Goal: Task Accomplishment & Management: Use online tool/utility

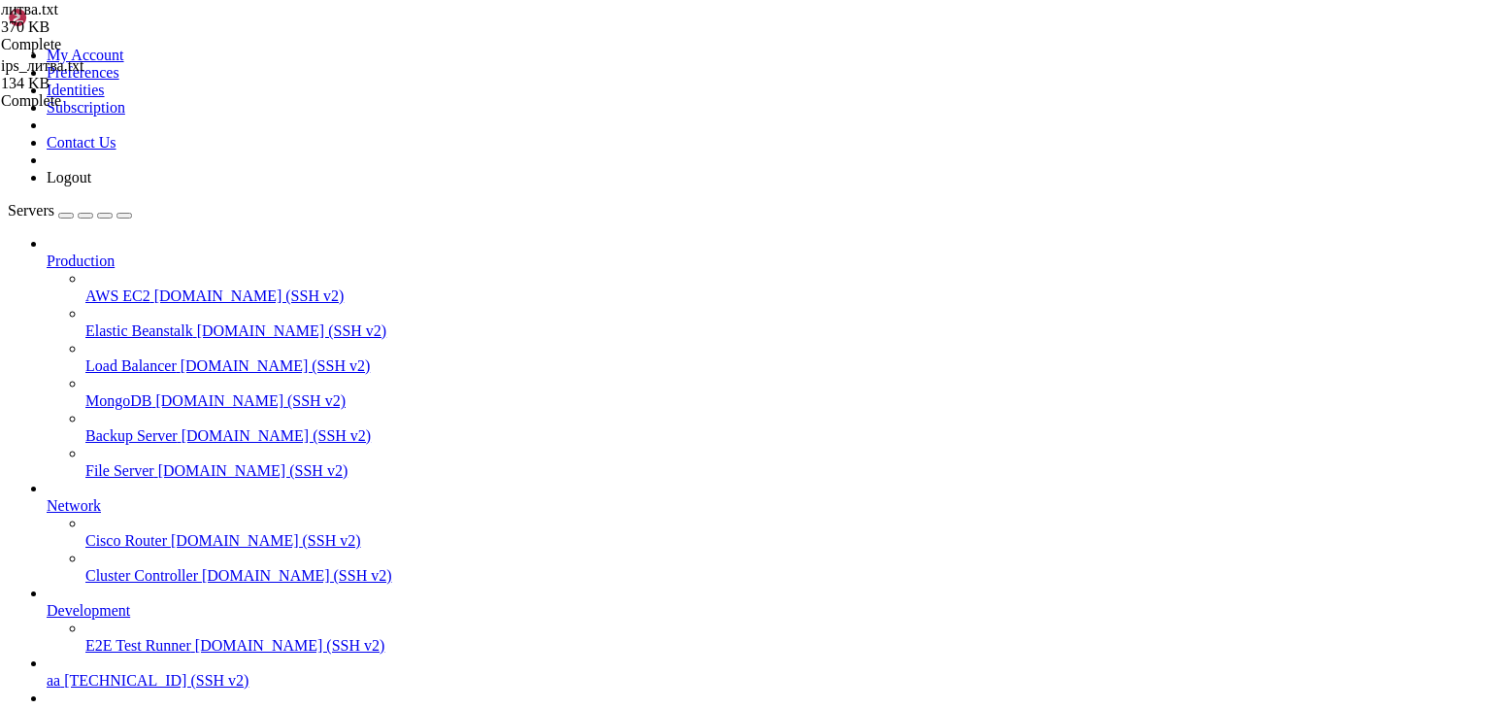
scroll to position [18336, 0]
click at [70, 707] on span "ddd" at bounding box center [58, 715] width 23 height 17
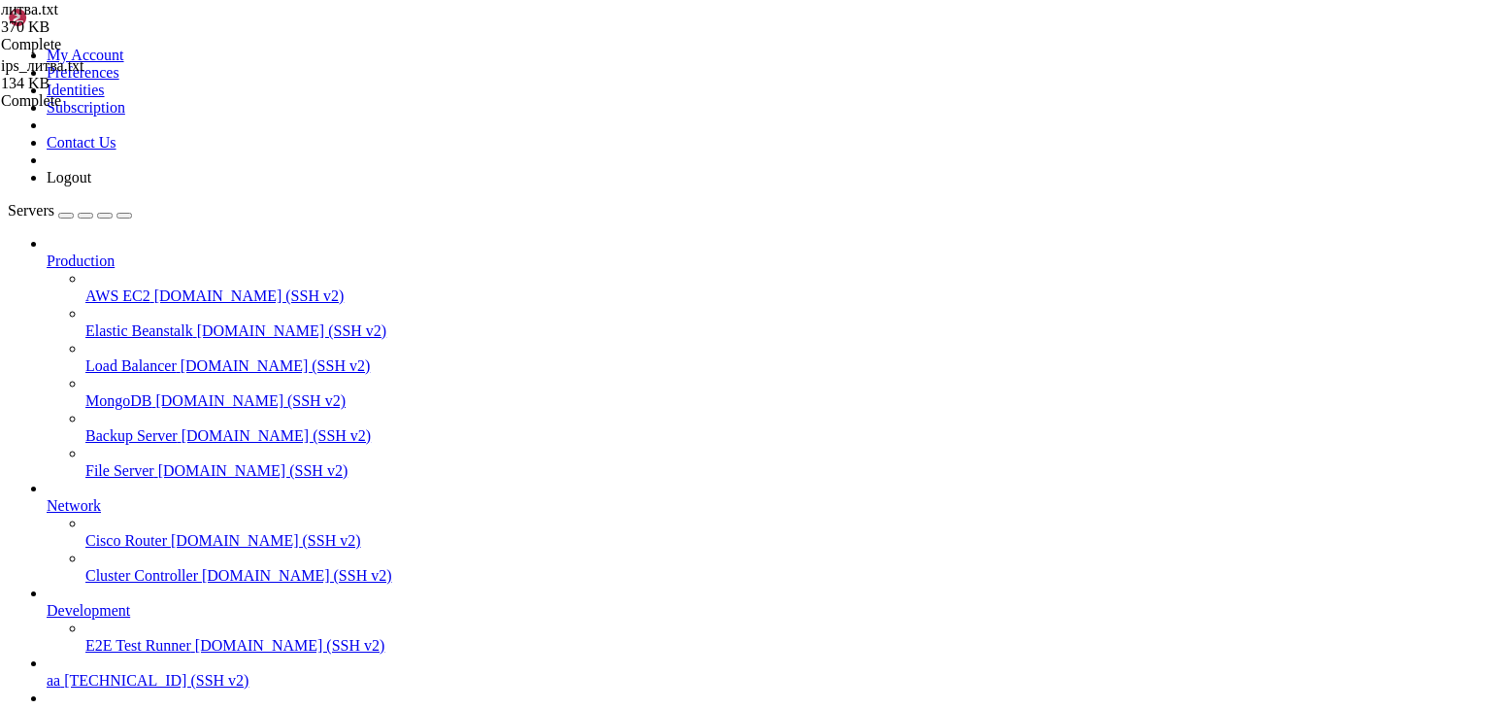
scroll to position [18349, 0]
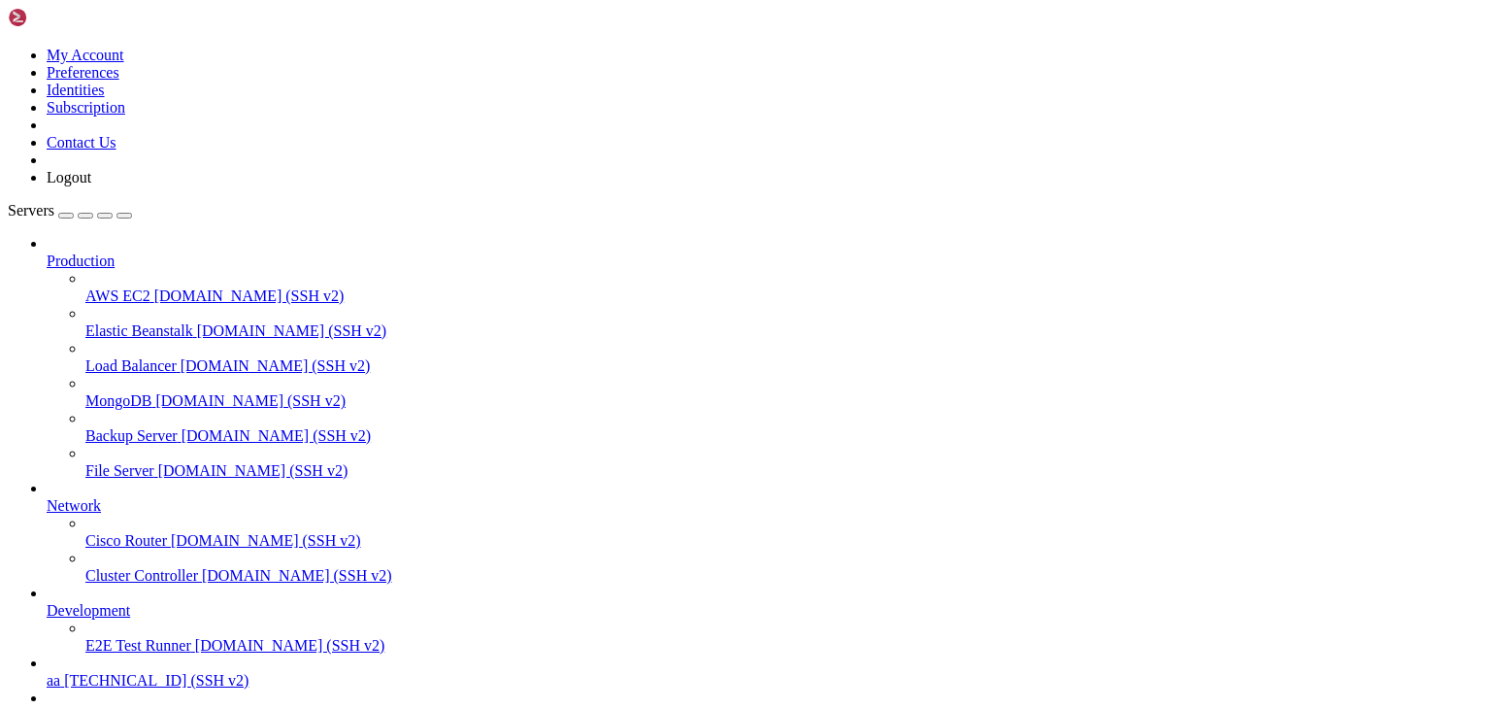
type input "/root"
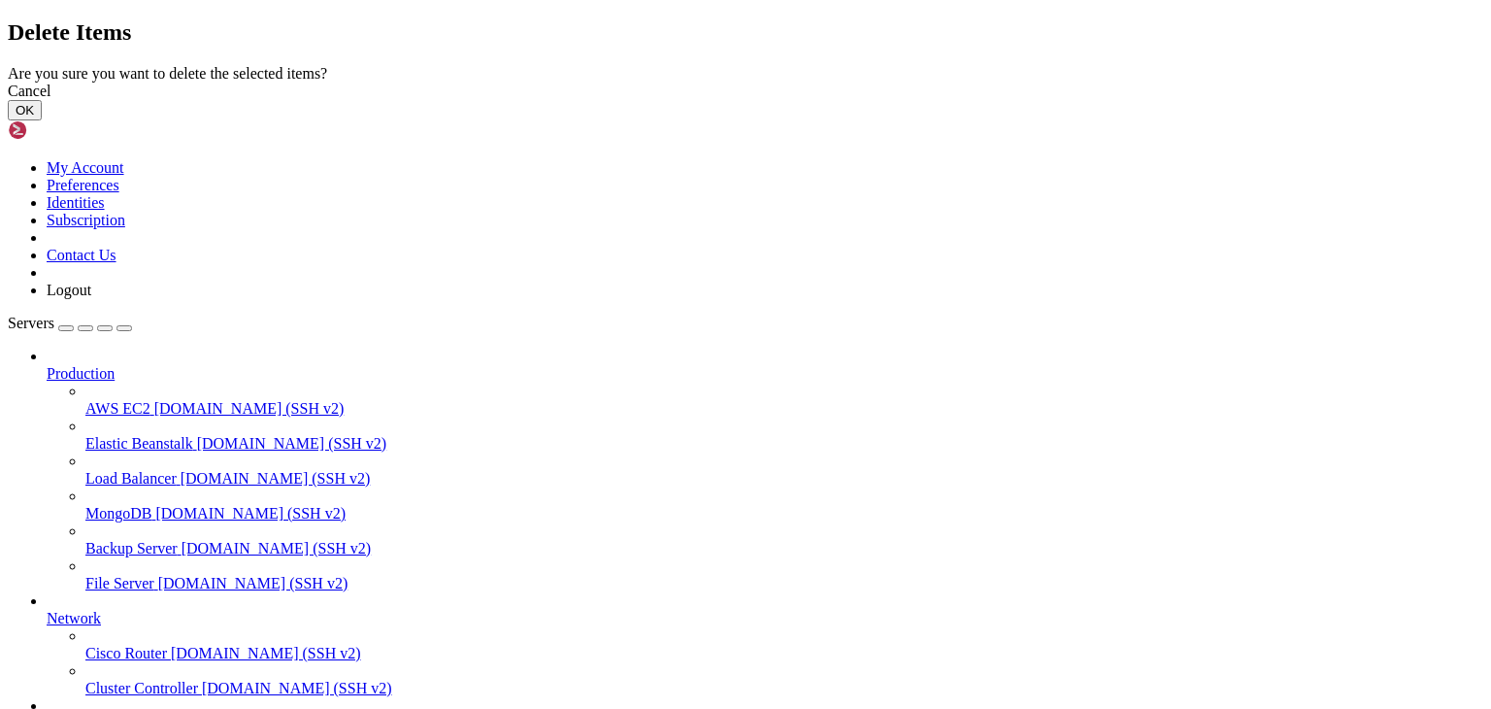
click at [42, 120] on button "OK" at bounding box center [25, 110] width 34 height 20
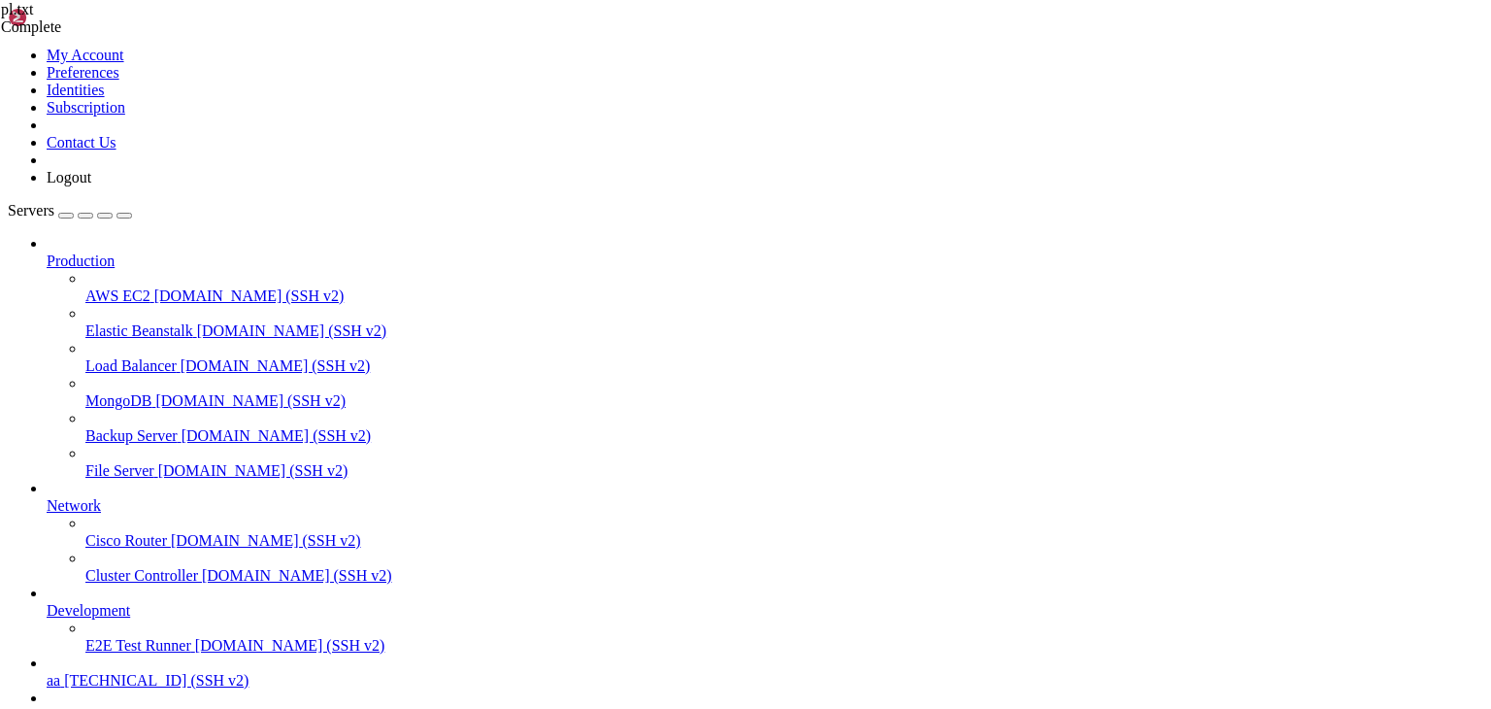
scroll to position [0, 0]
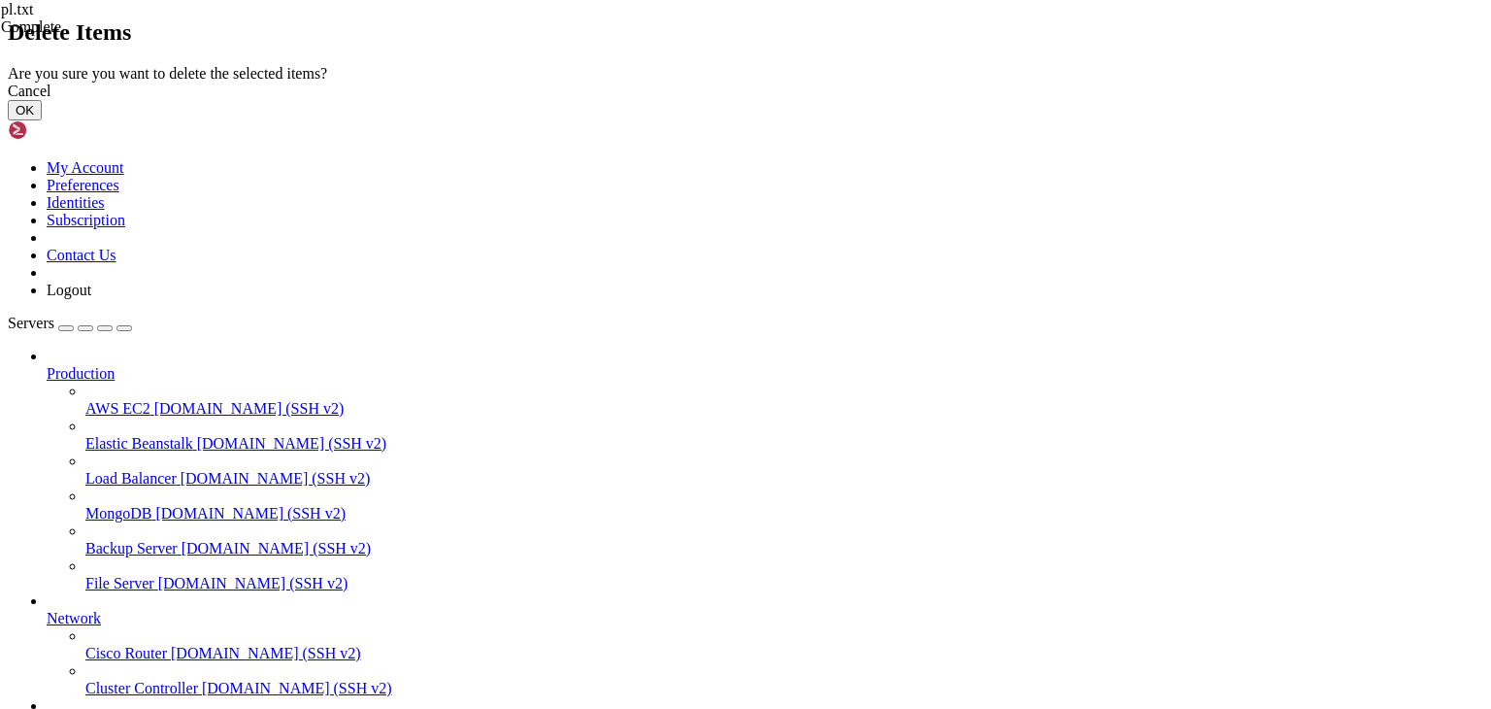
click at [42, 120] on button "OK" at bounding box center [25, 110] width 34 height 20
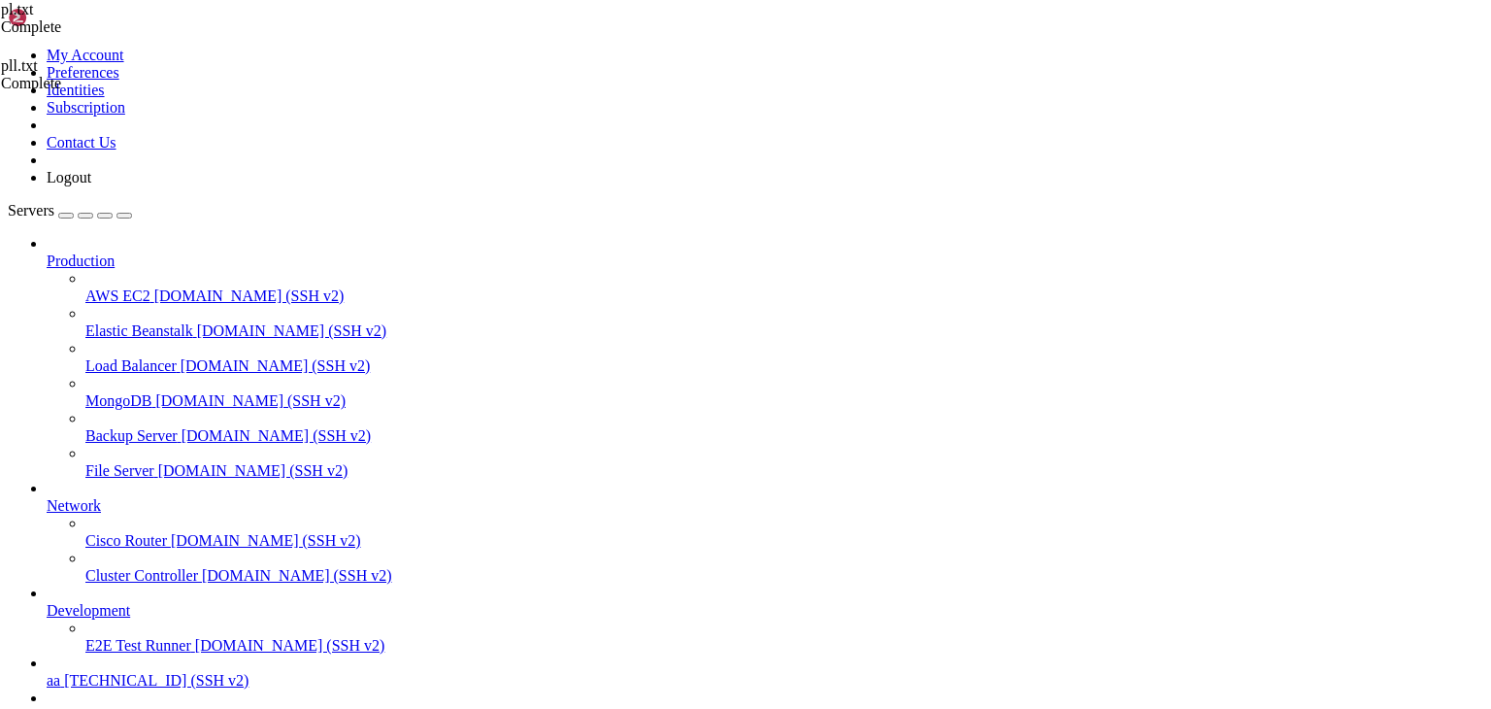
scroll to position [227, 0]
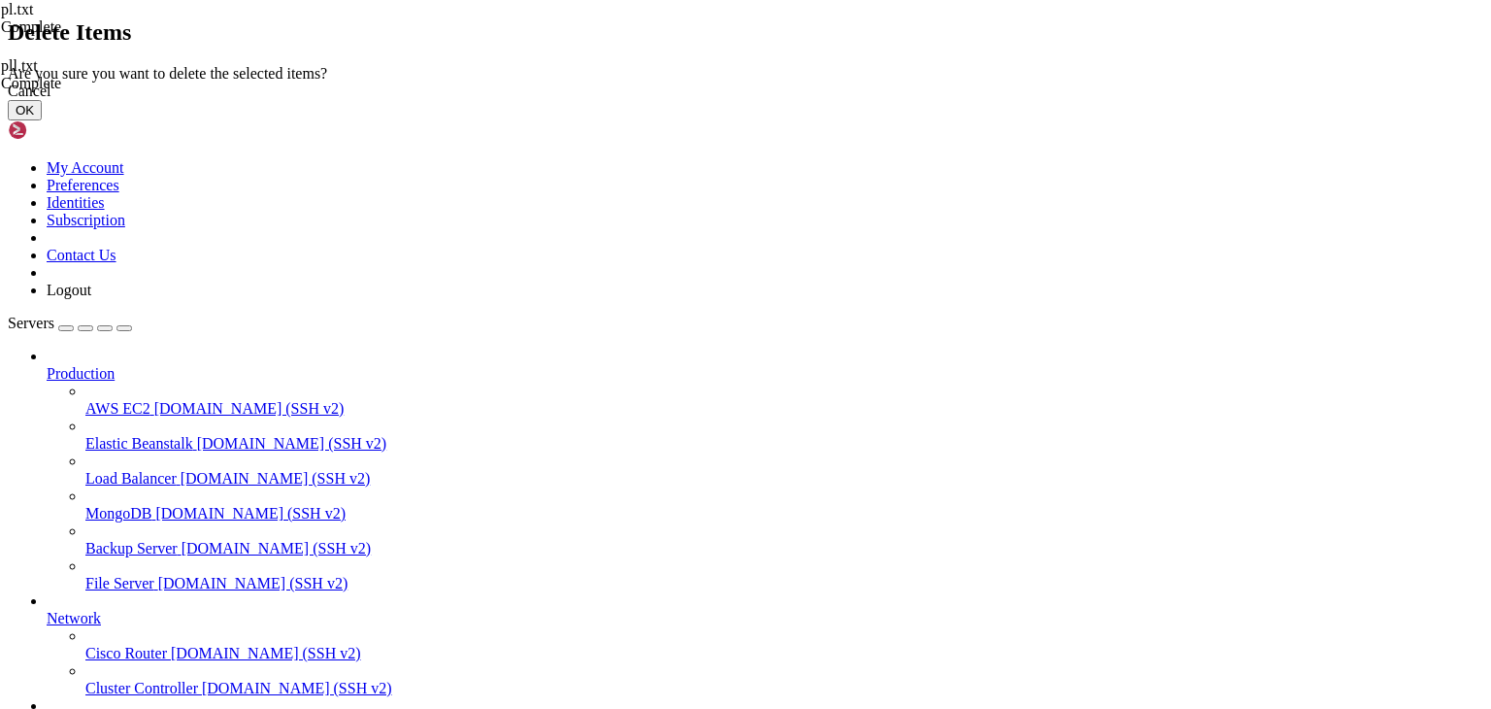
click at [42, 120] on button "OK" at bounding box center [25, 110] width 34 height 20
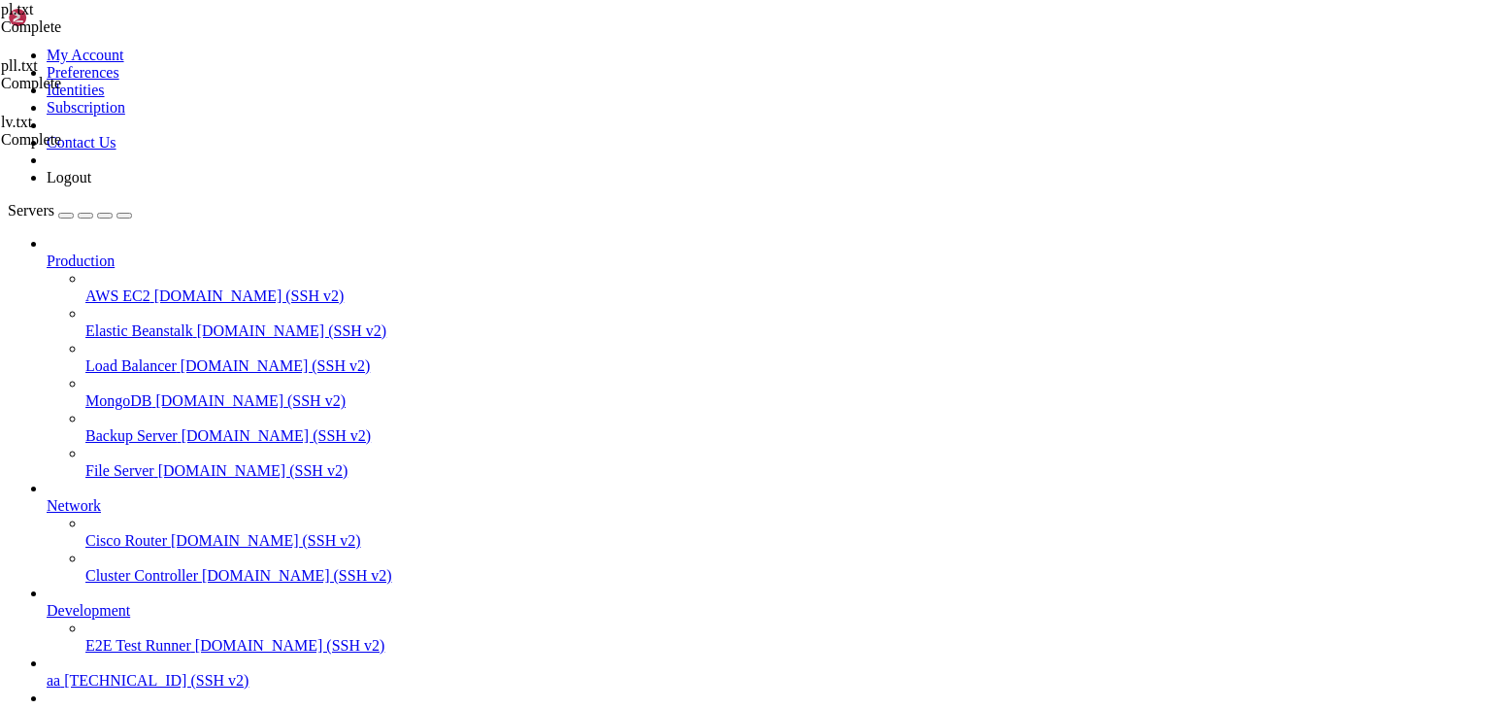
scroll to position [183, 0]
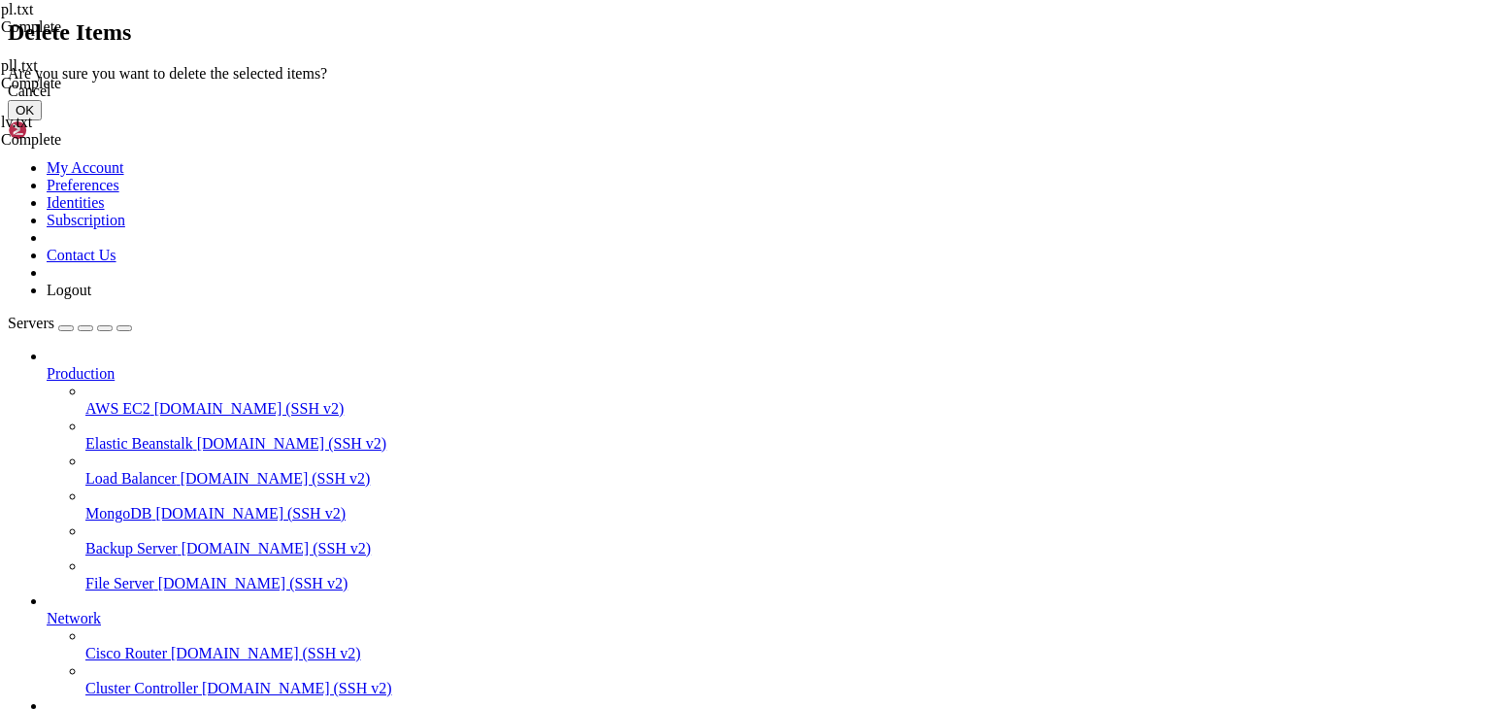
click at [42, 120] on button "OK" at bounding box center [25, 110] width 34 height 20
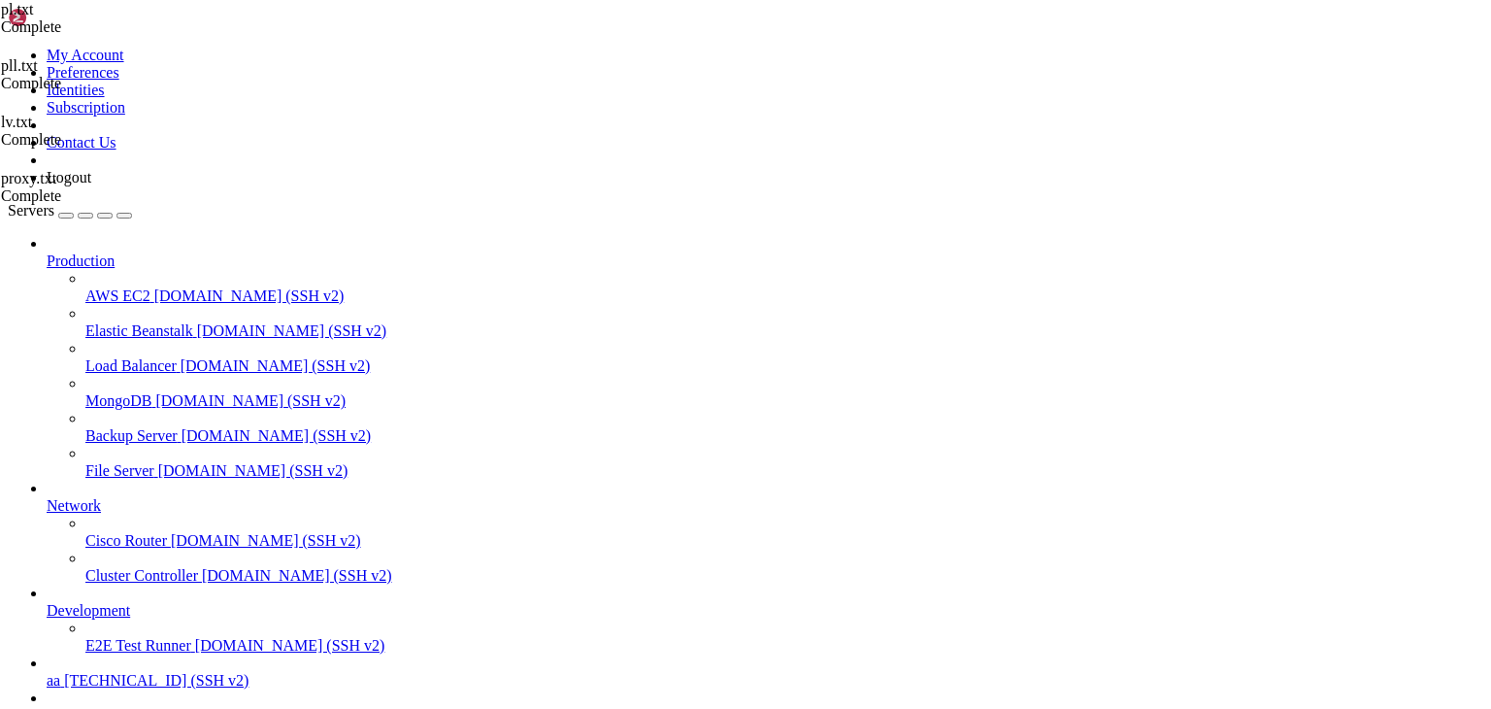
scroll to position [0, 0]
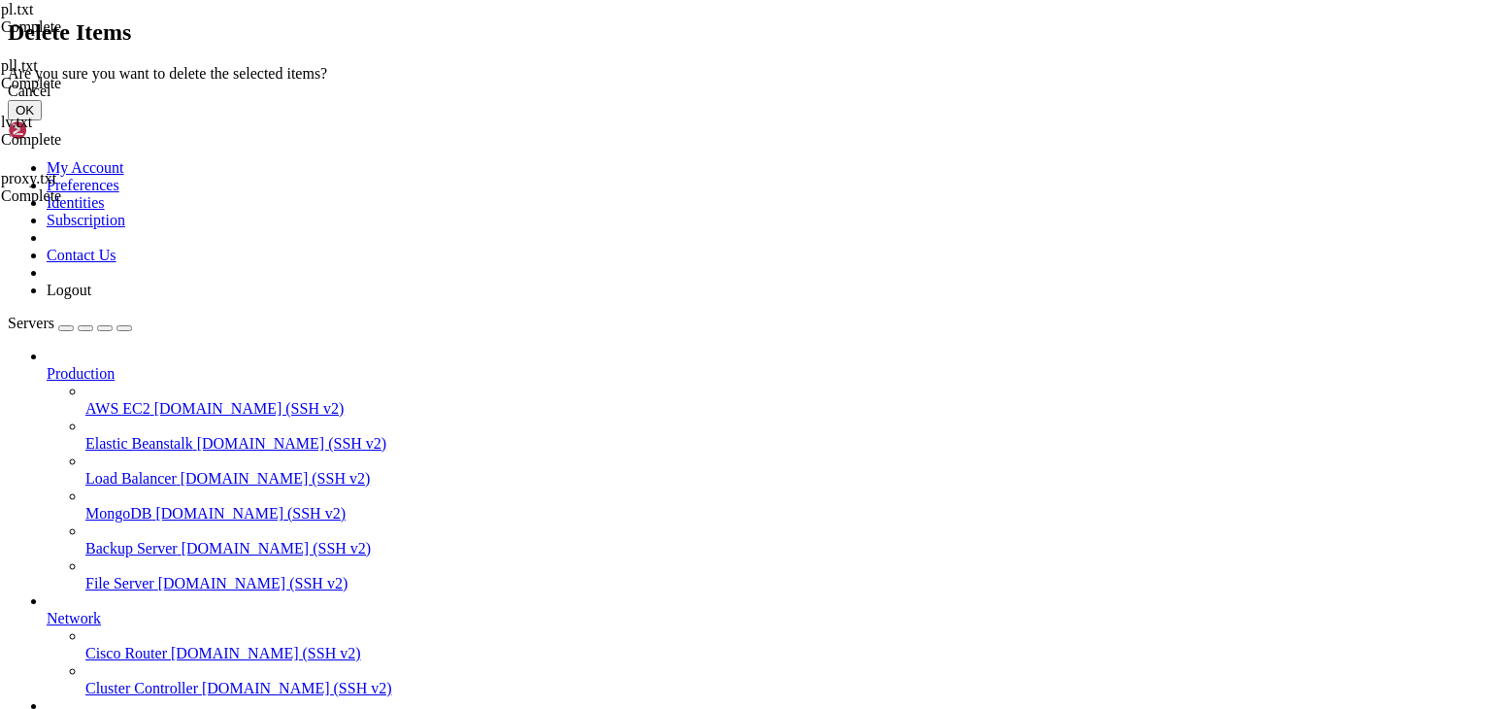
click at [42, 120] on button "OK" at bounding box center [25, 110] width 34 height 20
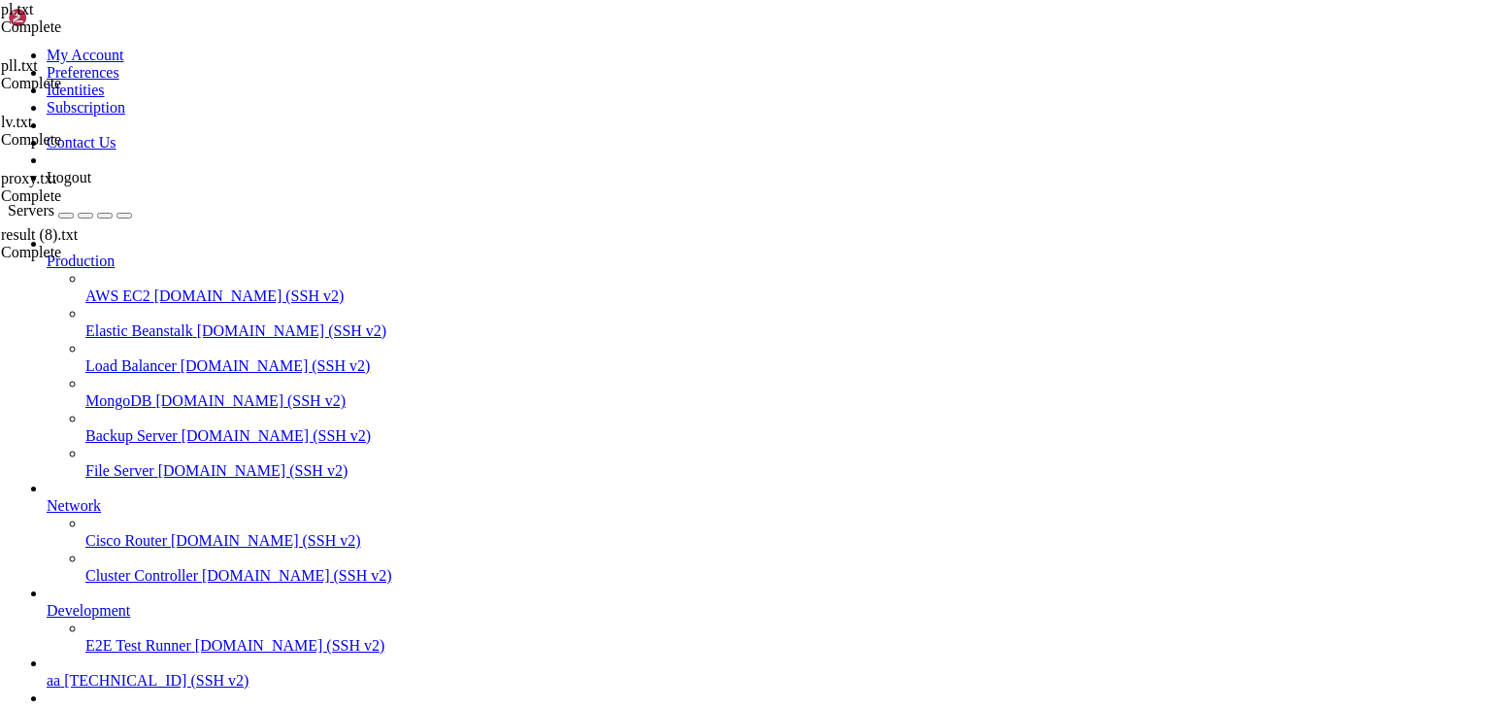
scroll to position [0, 0]
drag, startPoint x: 327, startPoint y: 684, endPoint x: 276, endPoint y: 687, distance: 51.5
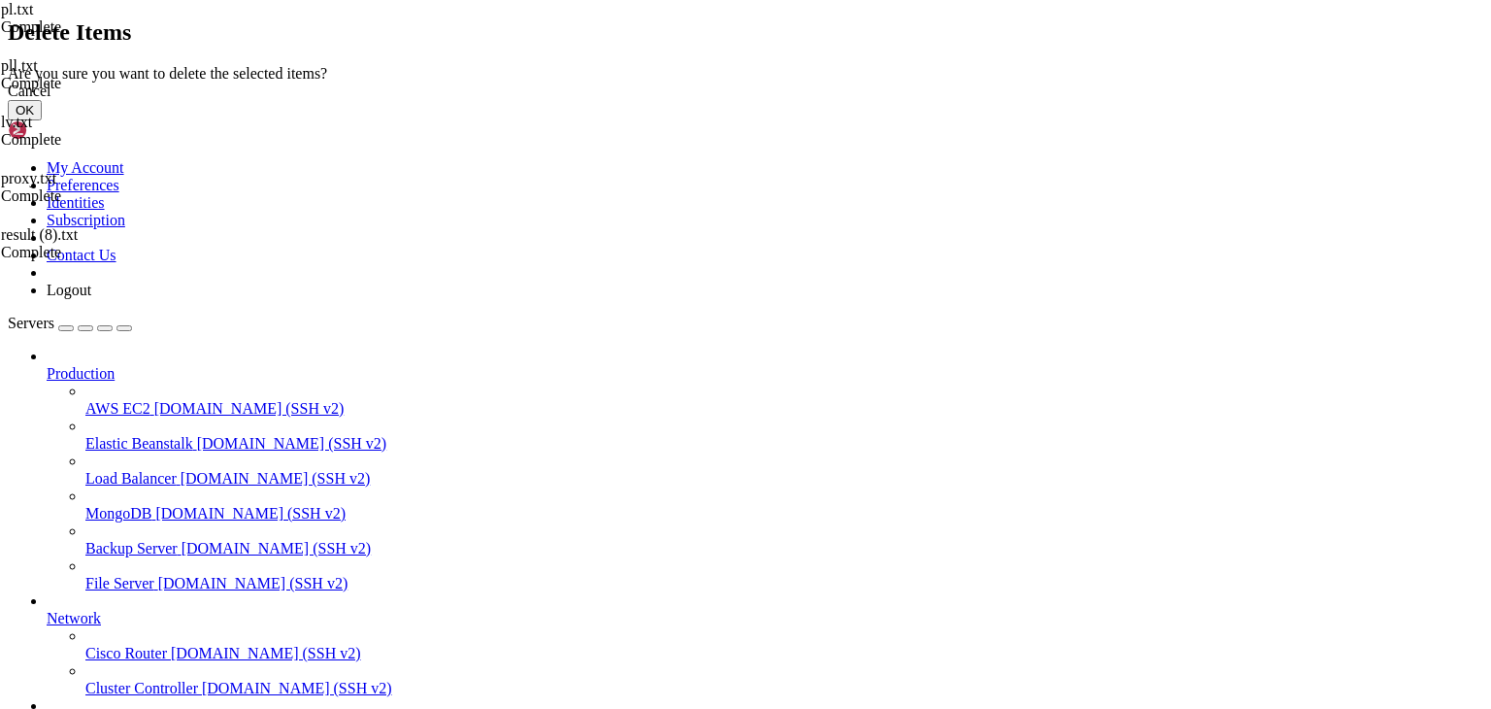
click at [42, 120] on button "OK" at bounding box center [25, 110] width 34 height 20
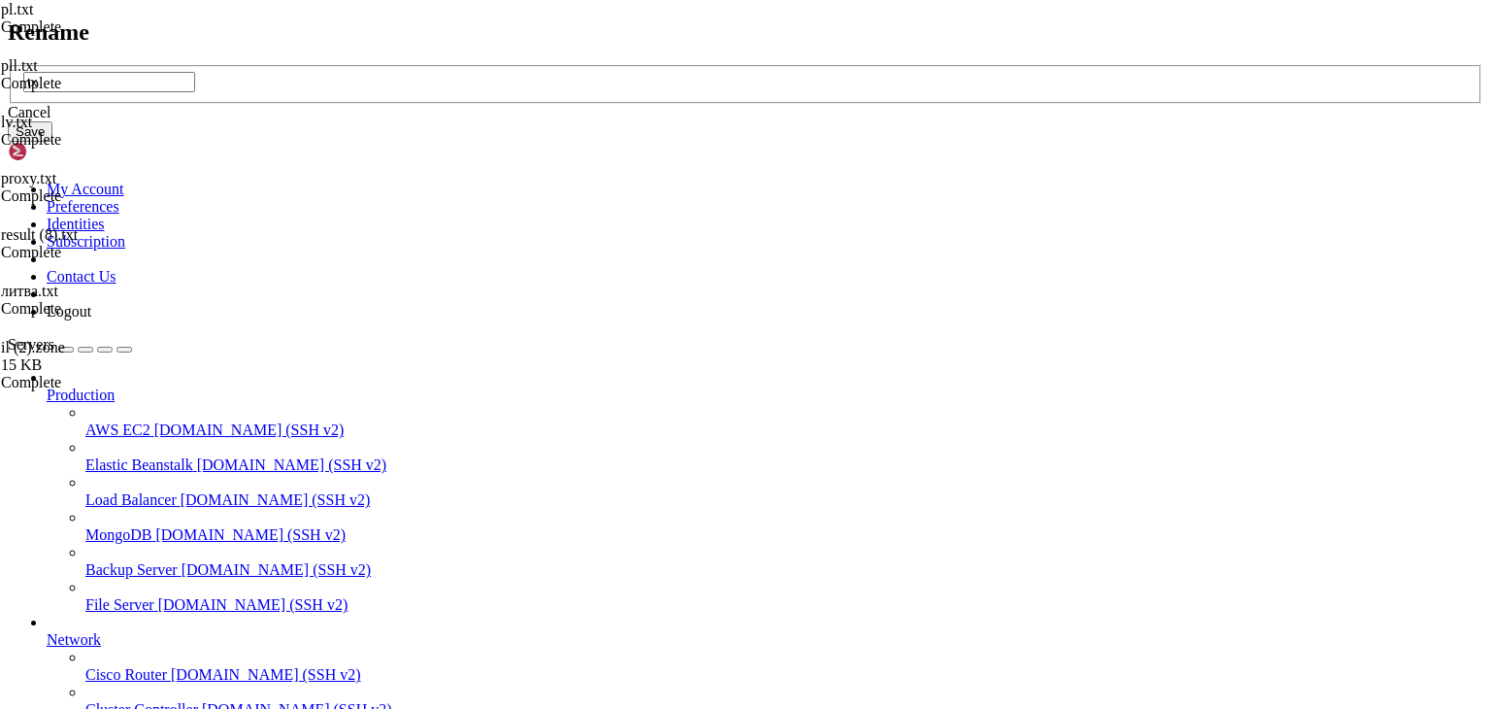
type input "t"
type input "il.txt"
click at [52, 142] on button "Save" at bounding box center [30, 131] width 45 height 20
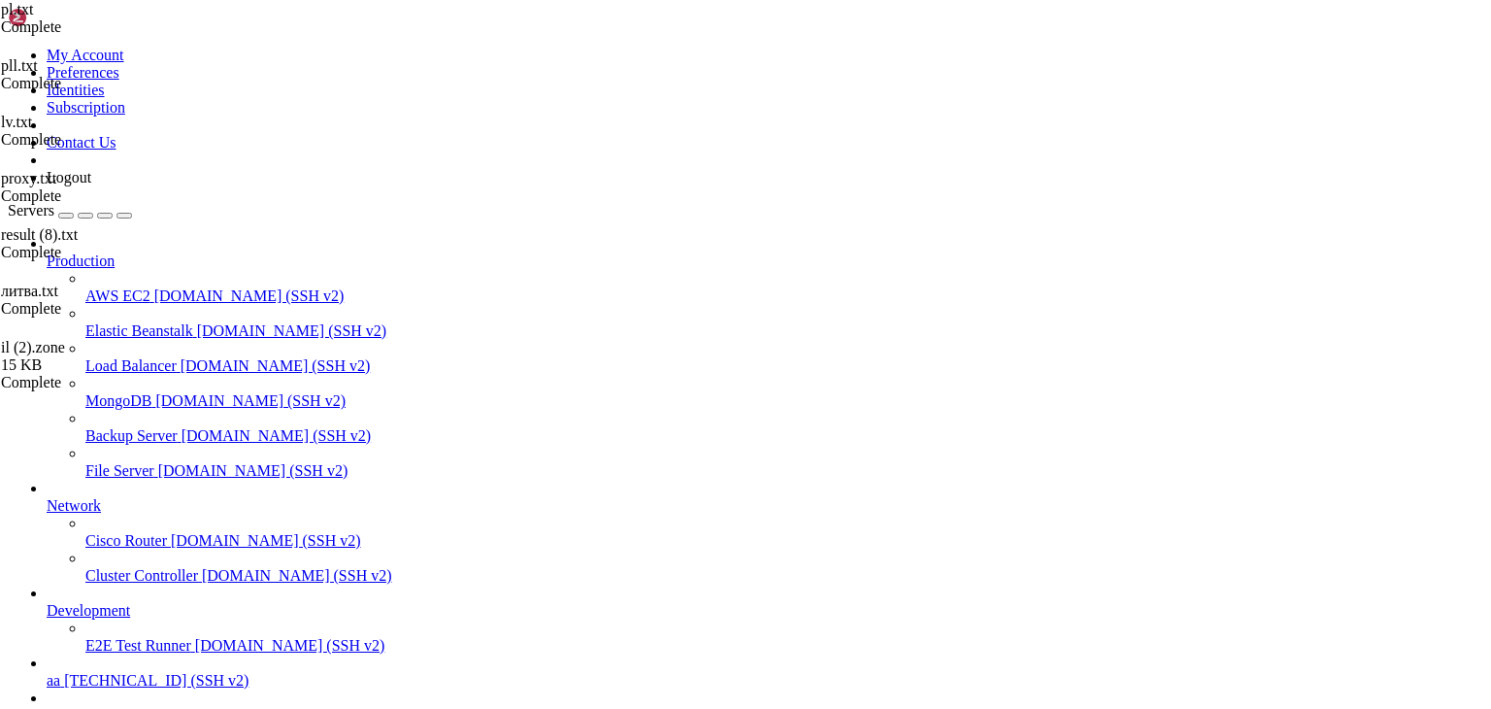
type textarea "# end"
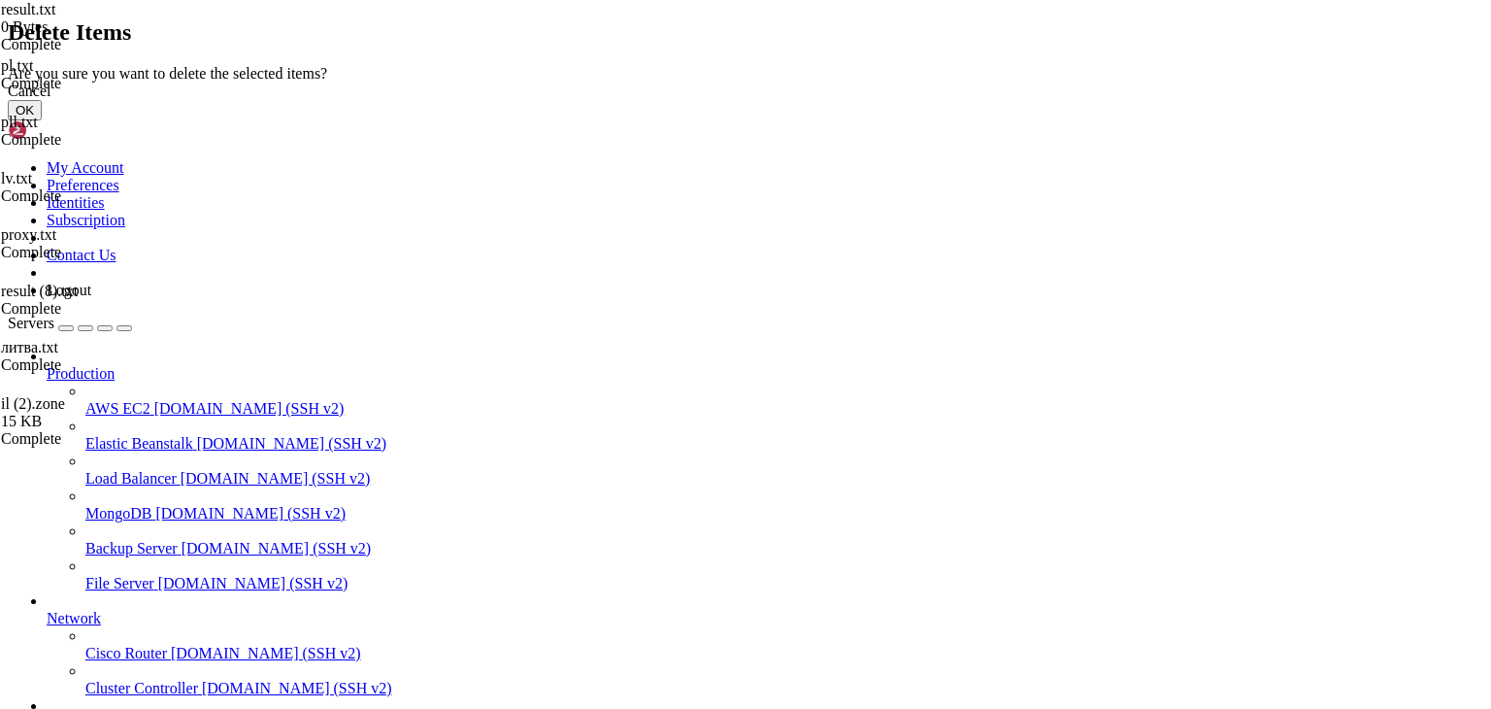
click at [42, 120] on button "OK" at bounding box center [25, 110] width 34 height 20
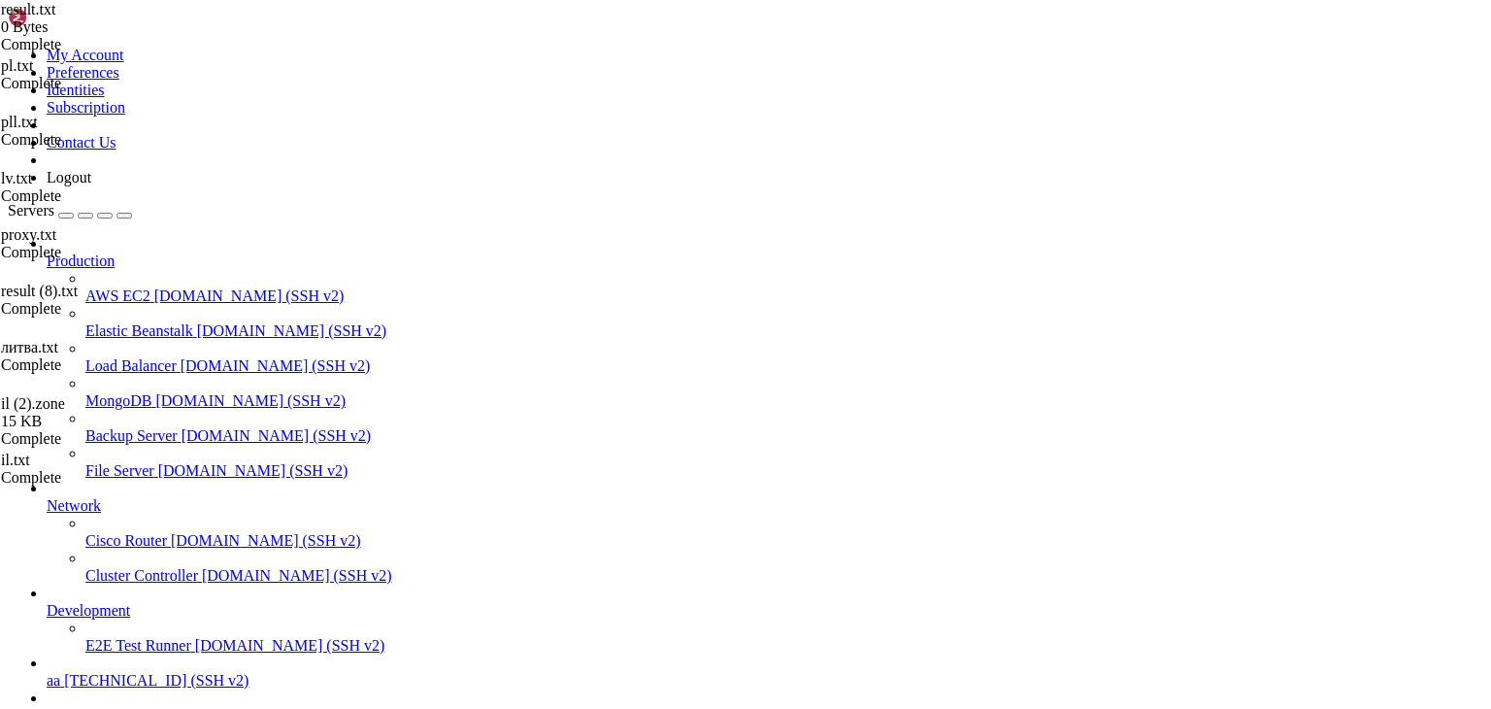
scroll to position [52, 0]
drag, startPoint x: 1114, startPoint y: 181, endPoint x: 0, endPoint y: 59, distance: 1120.2
type textarea "# Hydra v9.7dev run at [DATE] 07:24:15 on /root/pll.txt vnc (hydra -P /root/pas…"
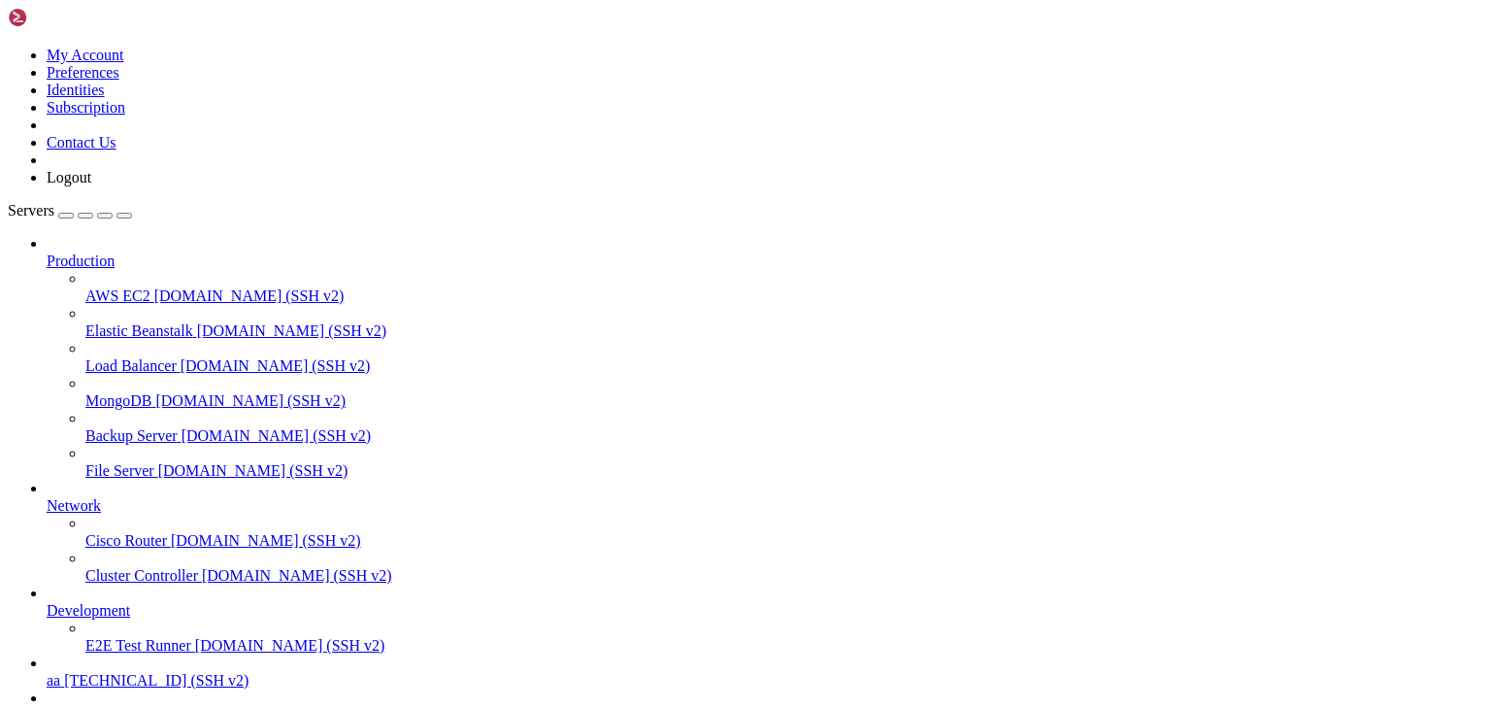
type input "/root"
click at [1404, 645] on div "result.txt 517 KB Complete" at bounding box center [745, 354] width 1491 height 709
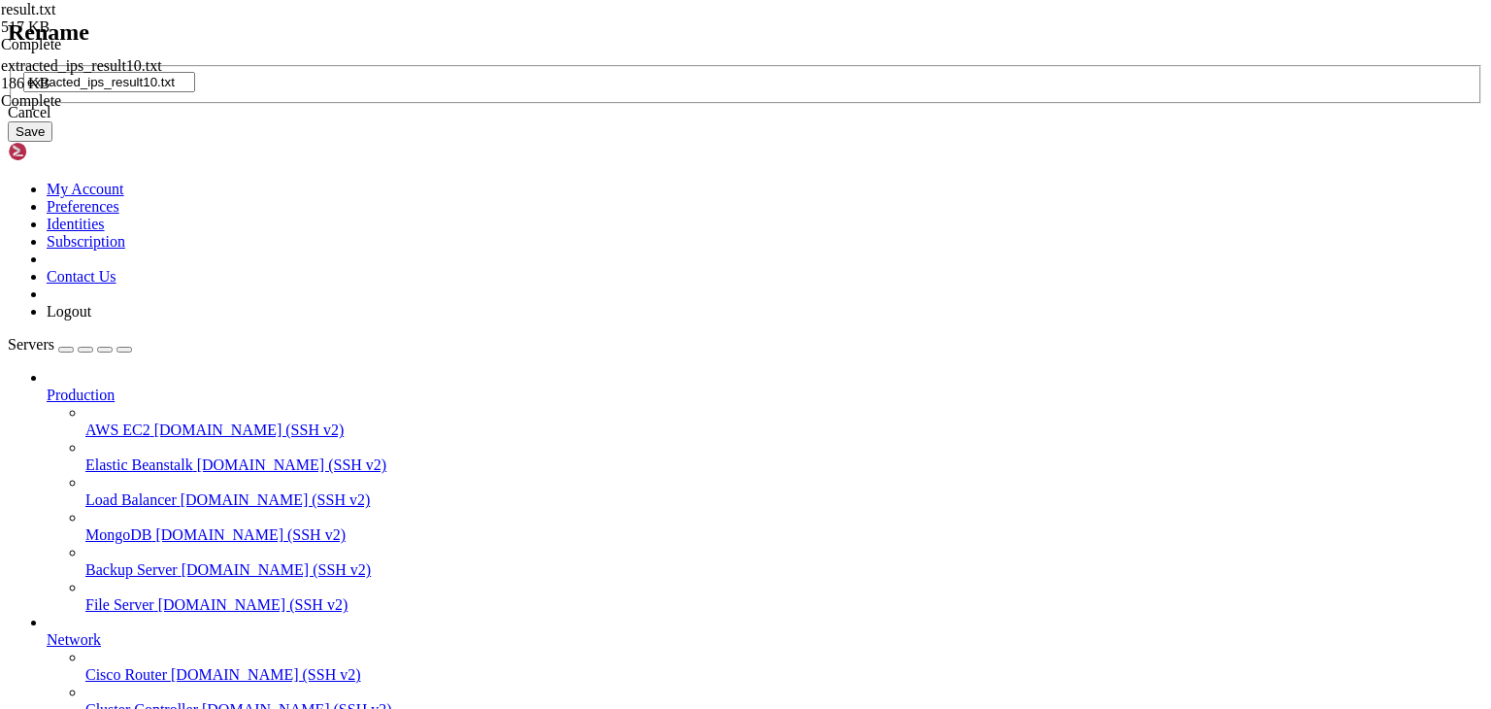
click at [195, 92] on input "extracted_ips_result10.txt" at bounding box center [109, 82] width 172 height 20
type input "il.txt"
click at [52, 142] on button "Save" at bounding box center [30, 131] width 45 height 20
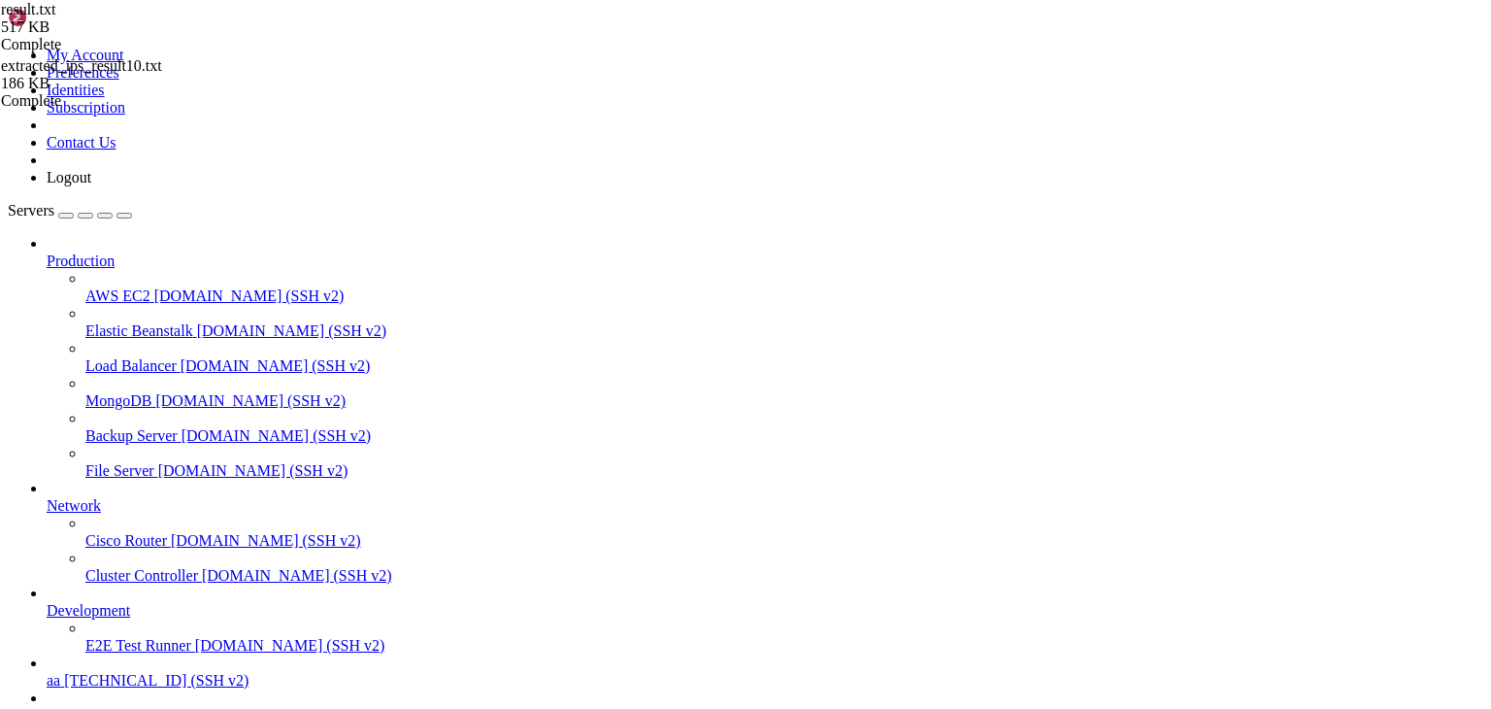
click at [125, 707] on span "[TECHNICAL_ID] (SSH v2)" at bounding box center [166, 715] width 184 height 17
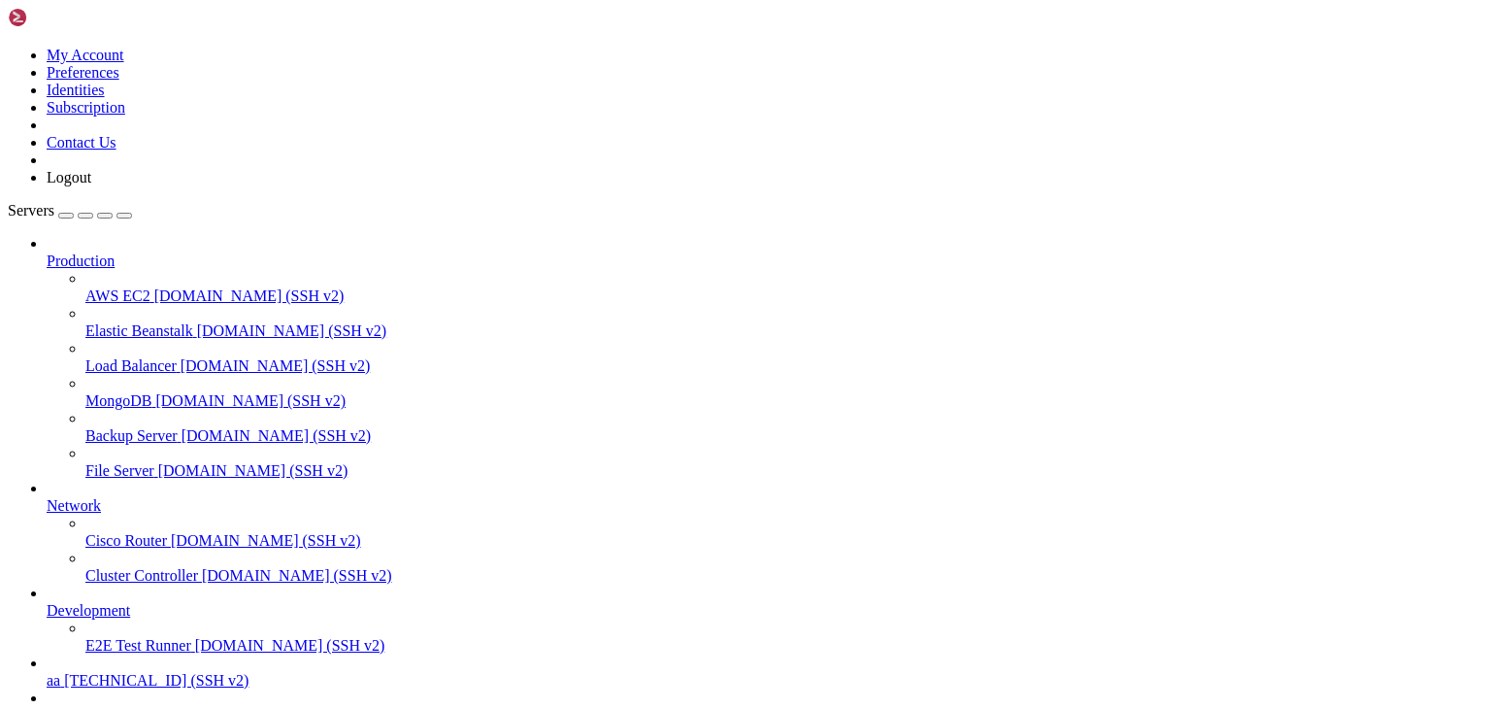
click at [125, 707] on span "[TECHNICAL_ID] (SSH v2)" at bounding box center [166, 715] width 184 height 17
drag, startPoint x: 175, startPoint y: 1559, endPoint x: 554, endPoint y: 1421, distance: 403.9
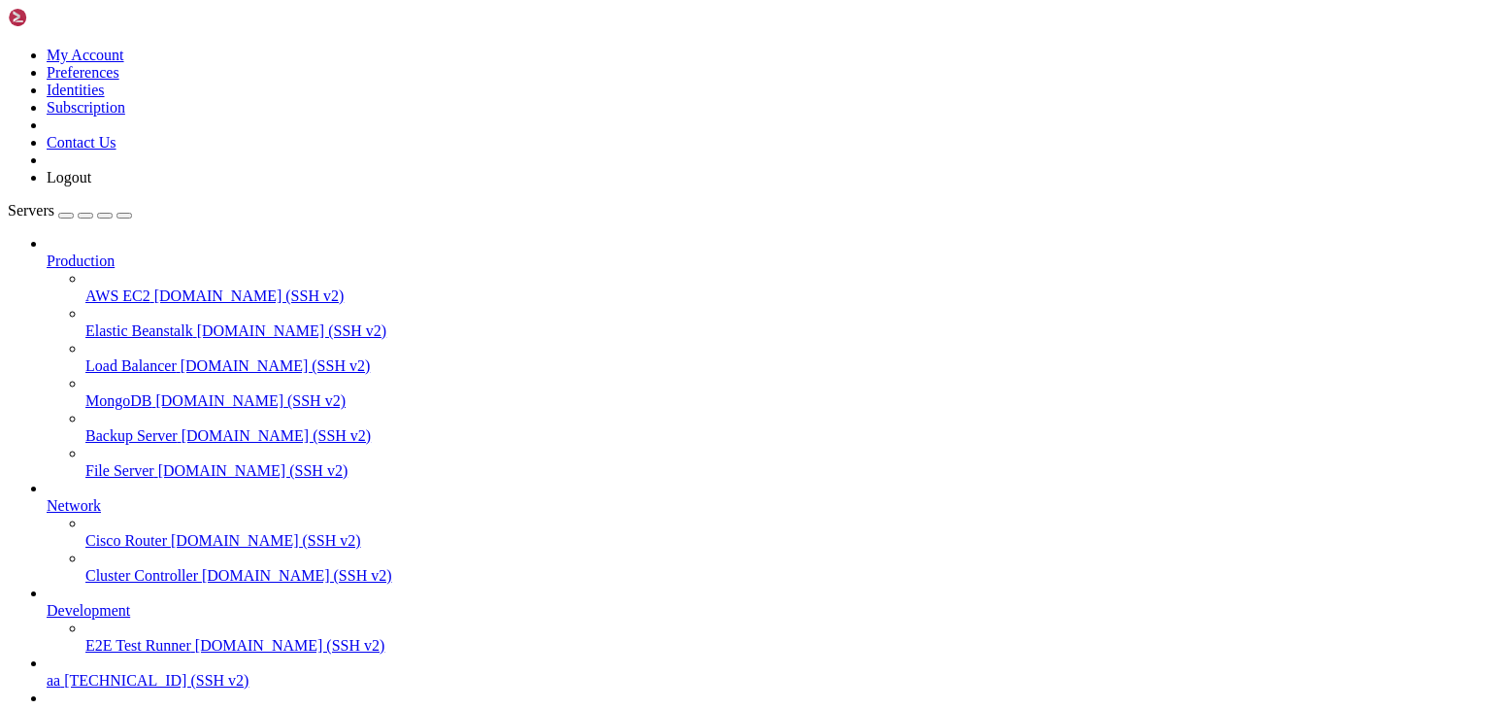
drag, startPoint x: 187, startPoint y: 1726, endPoint x: 653, endPoint y: 1582, distance: 487.9
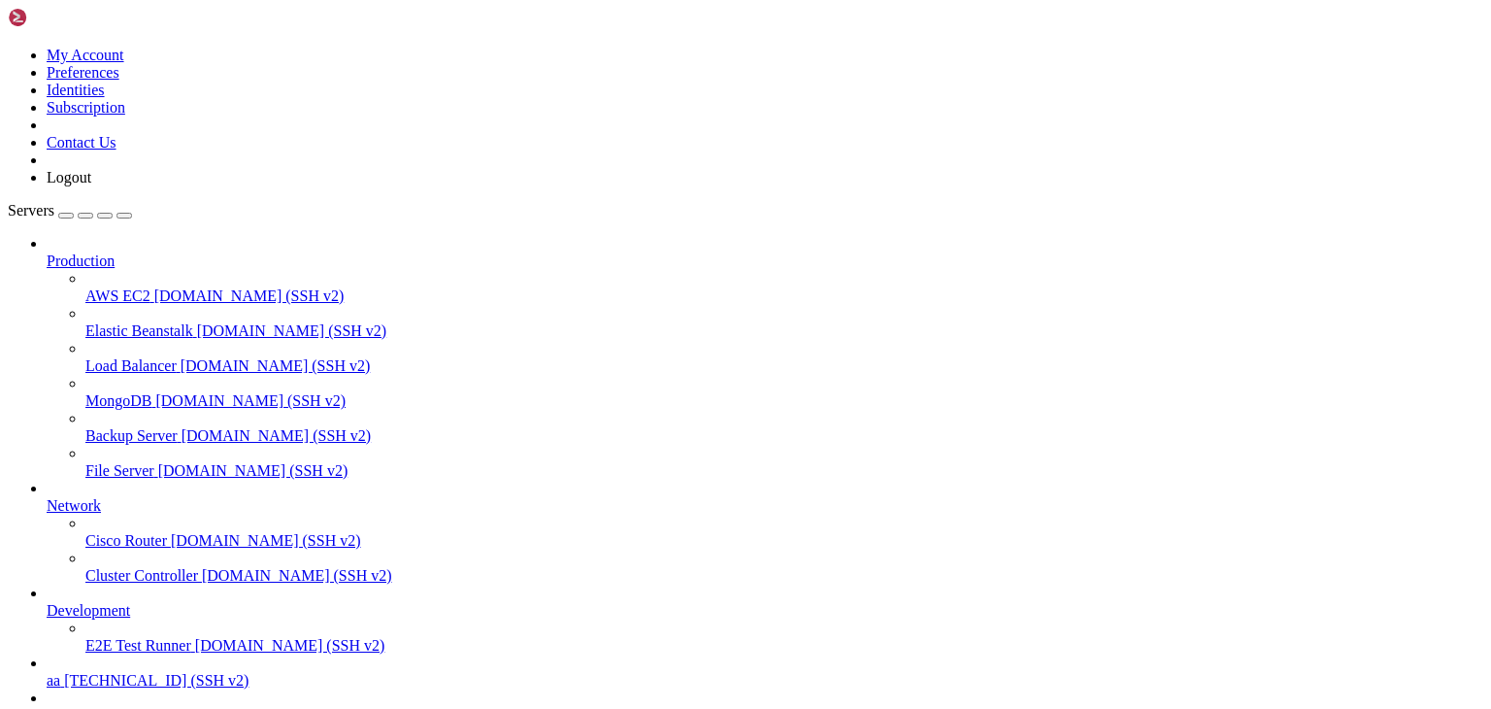
scroll to position [25136, 0]
drag, startPoint x: 268, startPoint y: 1729, endPoint x: 619, endPoint y: 1683, distance: 354.4
drag, startPoint x: 337, startPoint y: 1723, endPoint x: 697, endPoint y: 1674, distance: 363.6
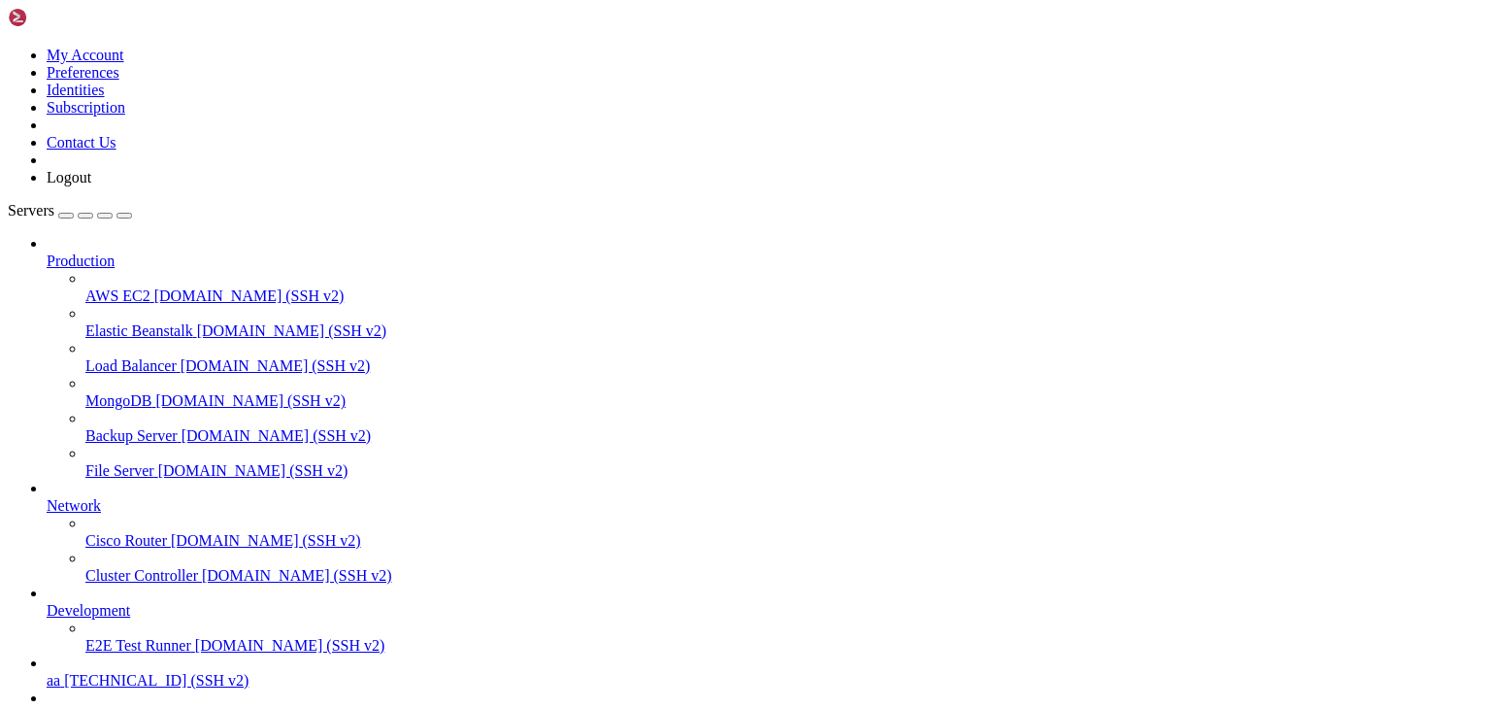
drag, startPoint x: 290, startPoint y: 1719, endPoint x: 667, endPoint y: 1557, distance: 410.1
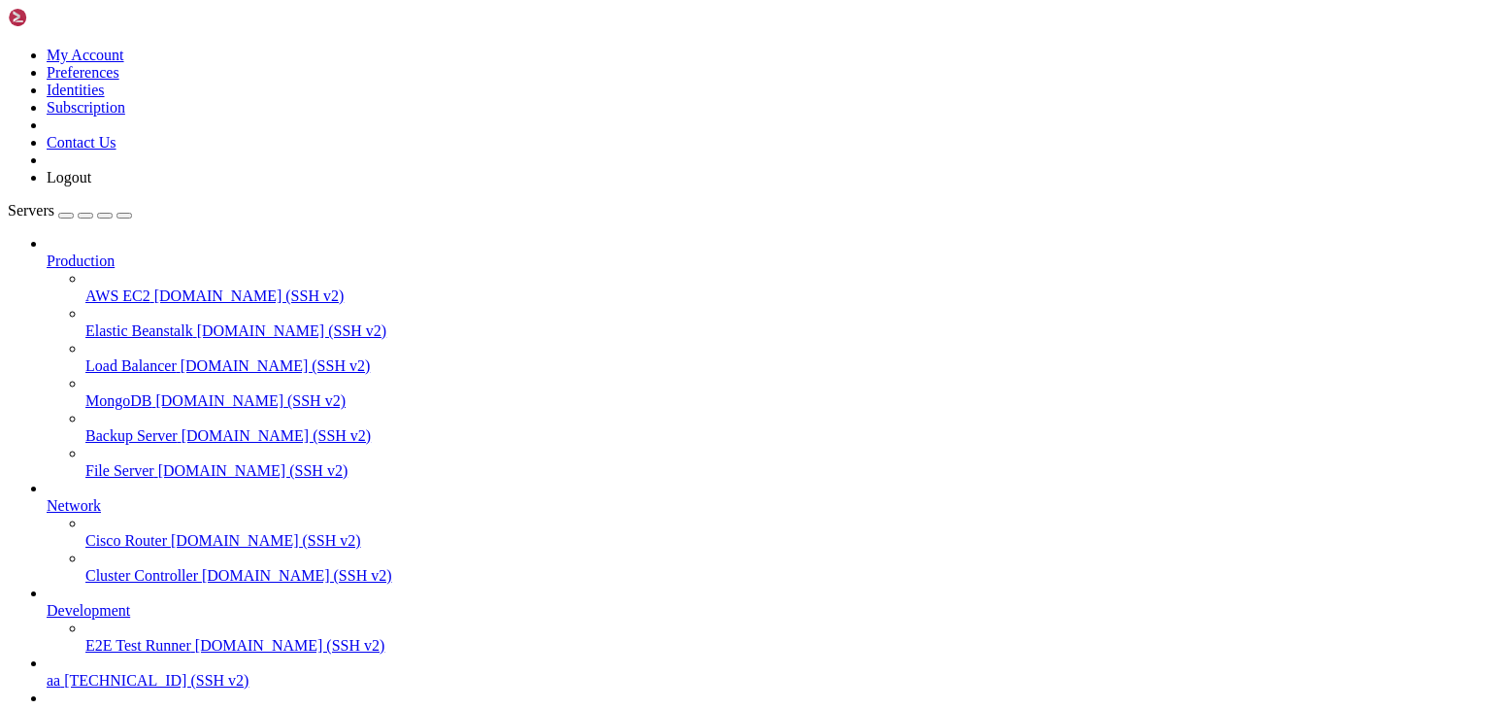
drag, startPoint x: 281, startPoint y: 1730, endPoint x: 789, endPoint y: 1560, distance: 536.3
type input "/root"
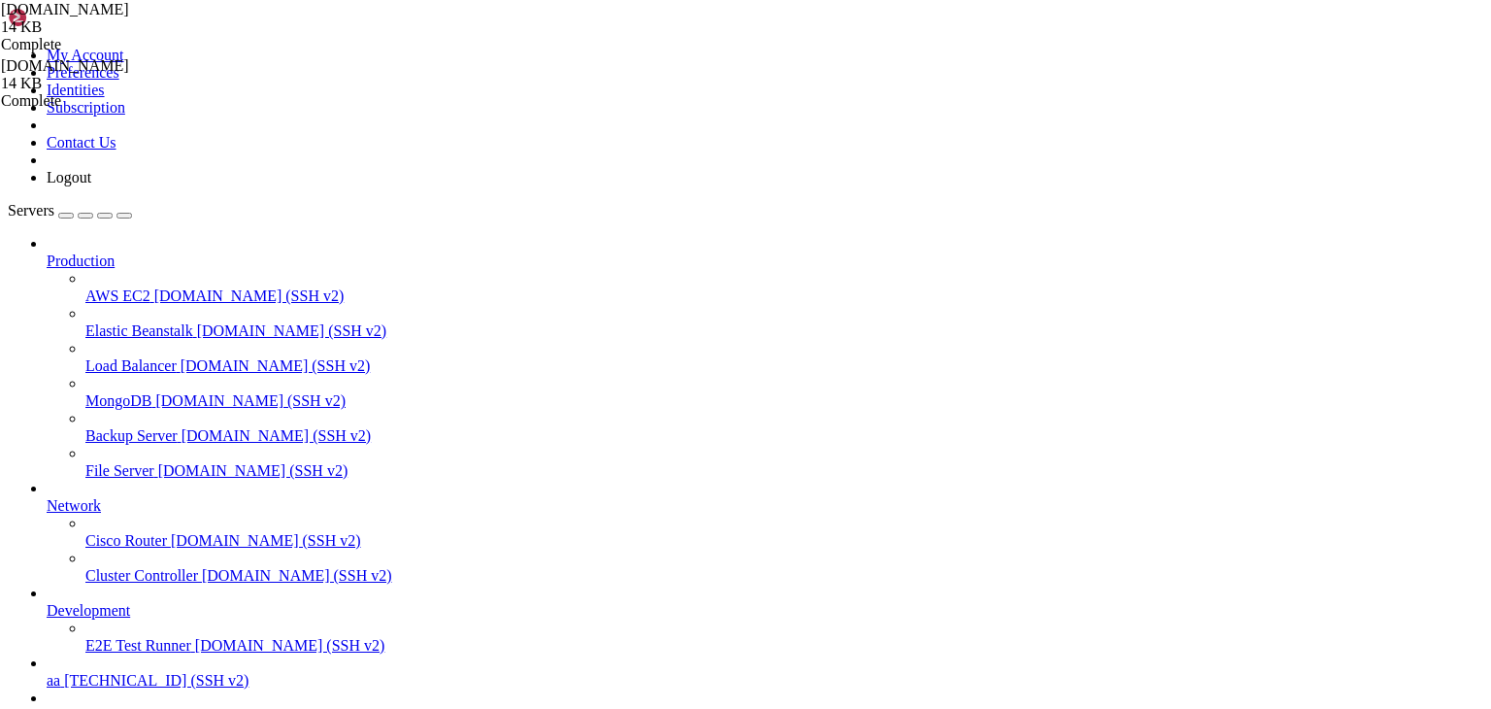
click at [1352, 626] on div "[DOMAIN_NAME] 14 KB Complete [DOMAIN_NAME] 14 KB Complete" at bounding box center [745, 354] width 1491 height 709
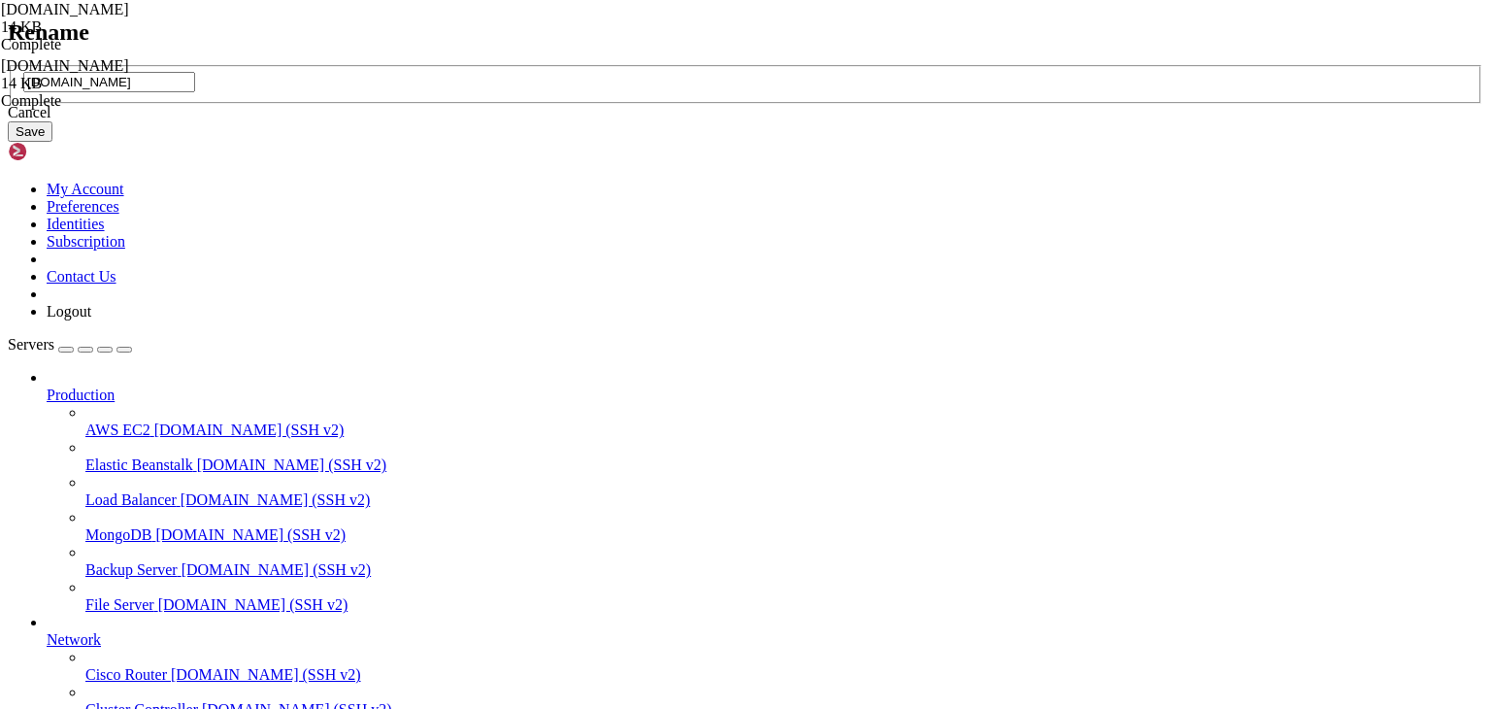
click at [195, 92] on input "[DOMAIN_NAME]" at bounding box center [109, 82] width 172 height 20
type input "hu.txt"
click at [52, 142] on button "Save" at bounding box center [30, 131] width 45 height 20
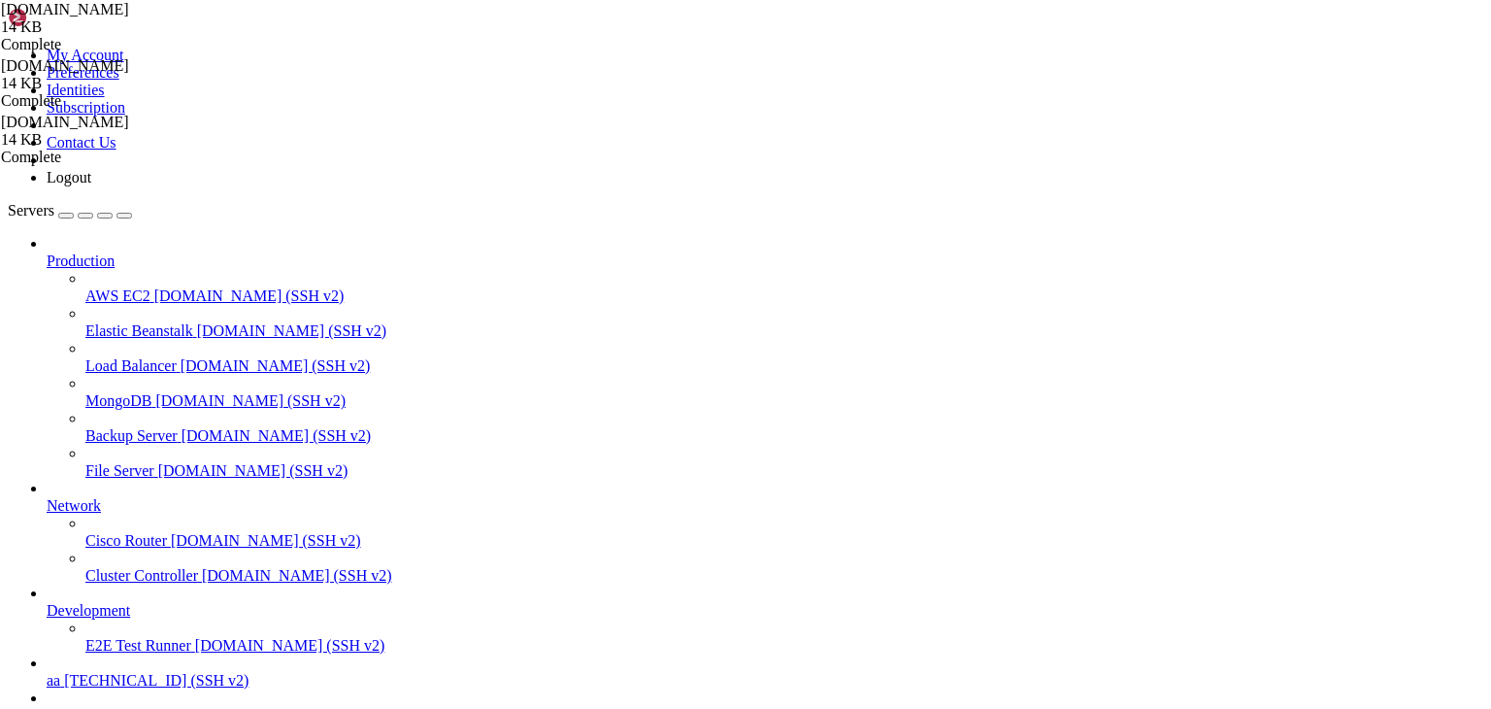
scroll to position [9, 0]
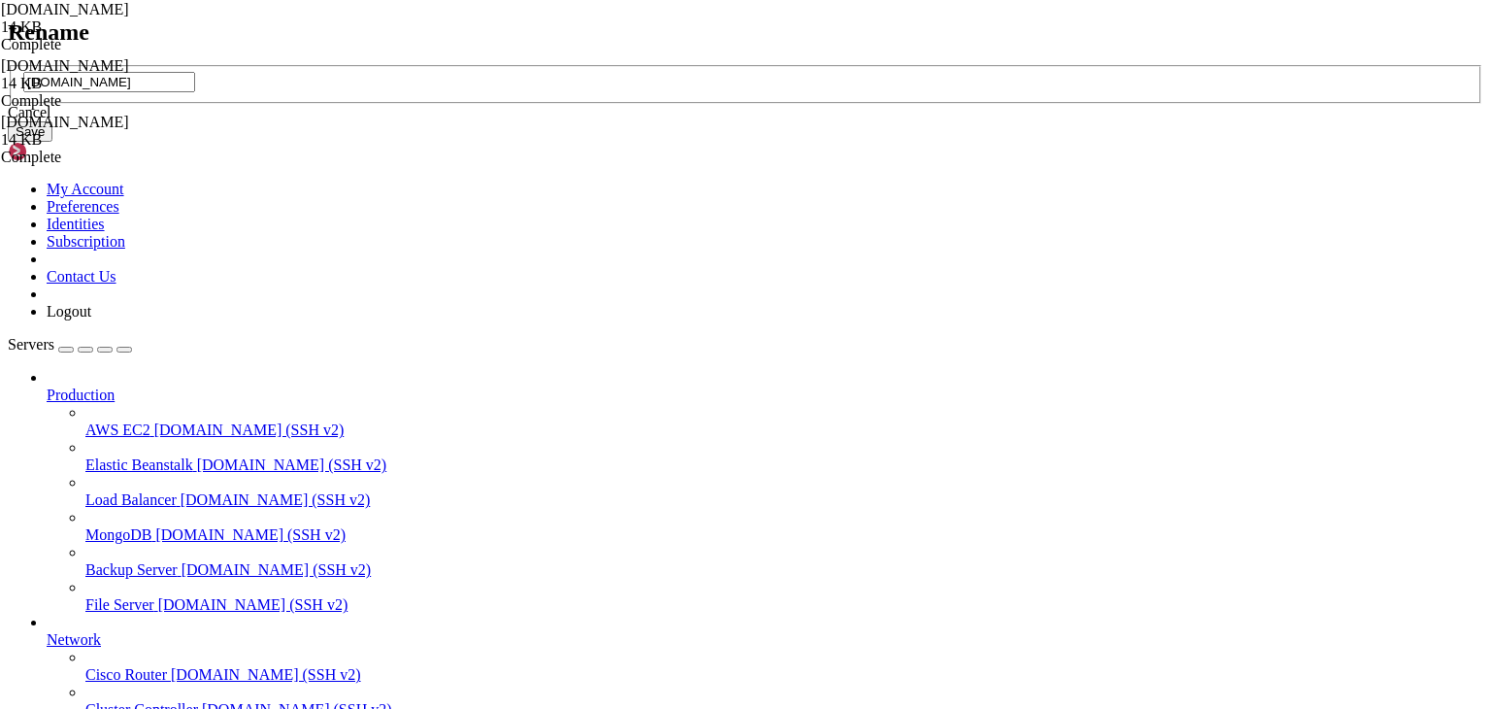
click at [195, 92] on input "[DOMAIN_NAME]" at bounding box center [109, 82] width 172 height 20
type input "h"
type input "result.txt"
click at [52, 142] on button "Save" at bounding box center [30, 131] width 45 height 20
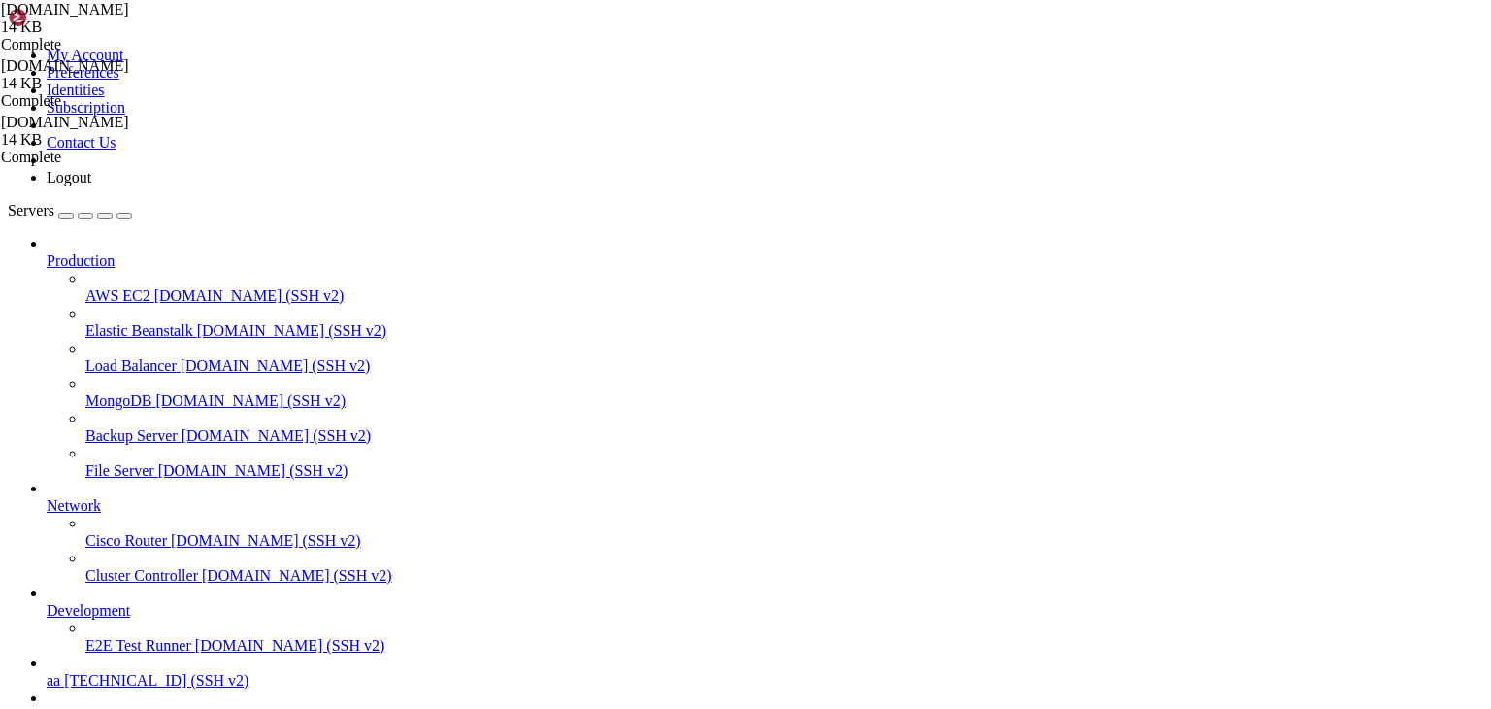
type textarea "[URL]"
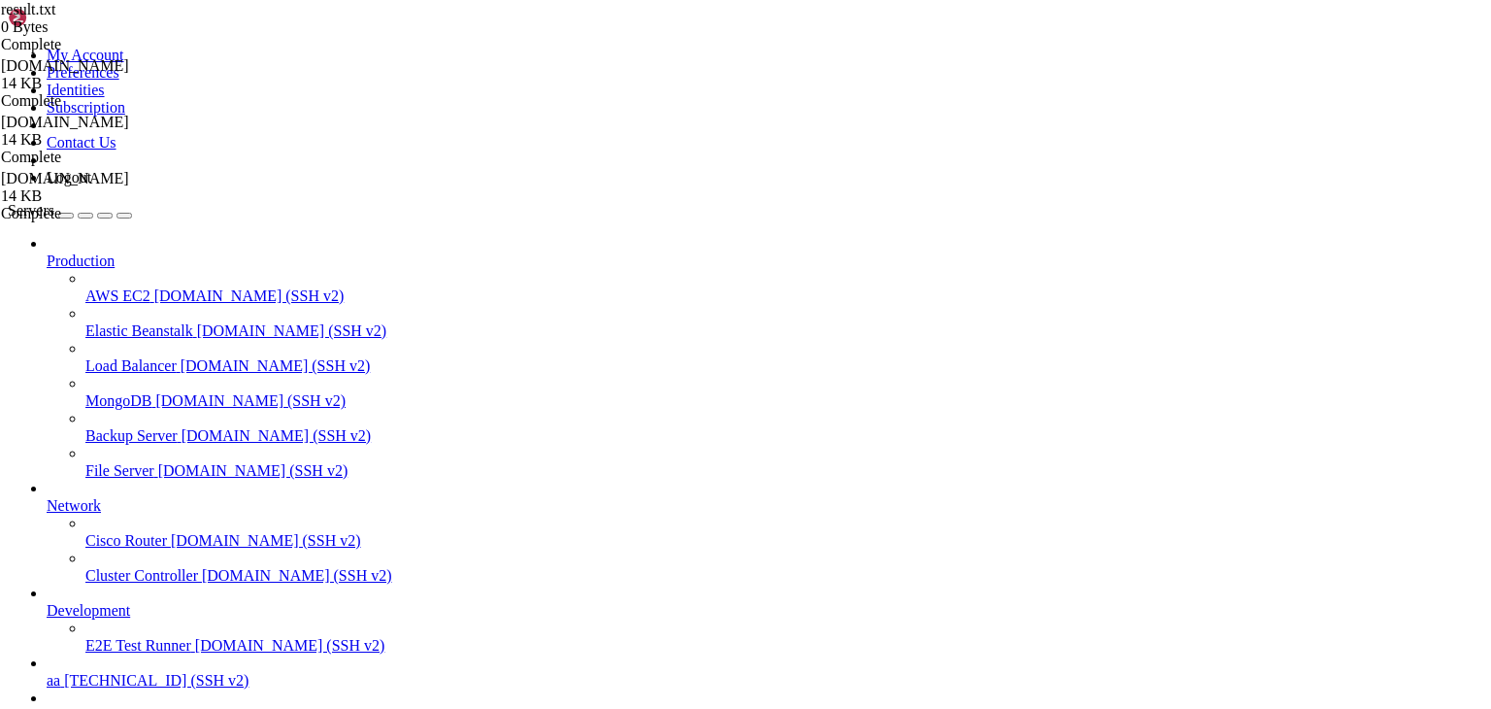
drag, startPoint x: 386, startPoint y: 1750, endPoint x: 829, endPoint y: 1726, distance: 443.4
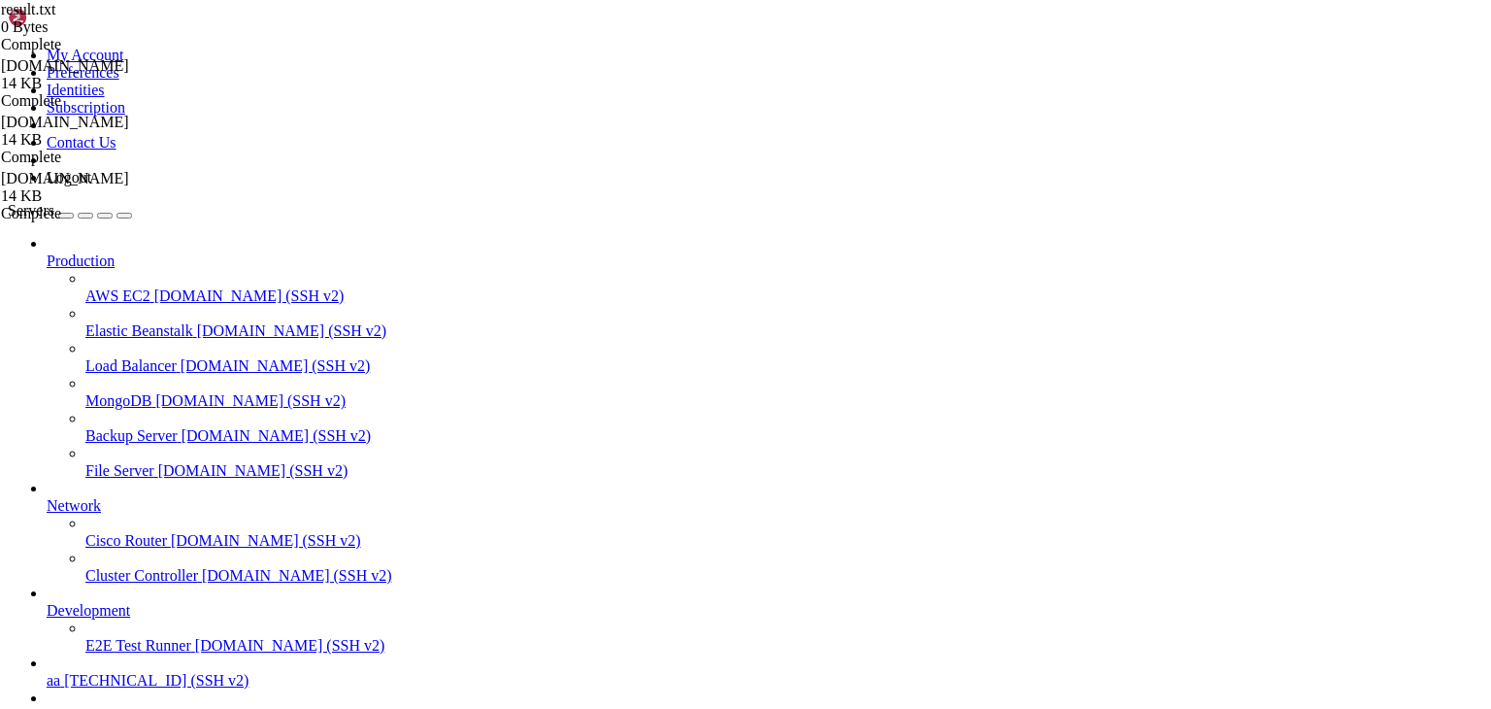
drag, startPoint x: 1247, startPoint y: 61, endPoint x: 1219, endPoint y: 120, distance: 65.2
click at [1435, 648] on div "[DOMAIN_NAME] 14 KB Complete [DOMAIN_NAME] 14 KB Complete [DOMAIN_NAME] 14 KB C…" at bounding box center [745, 354] width 1491 height 709
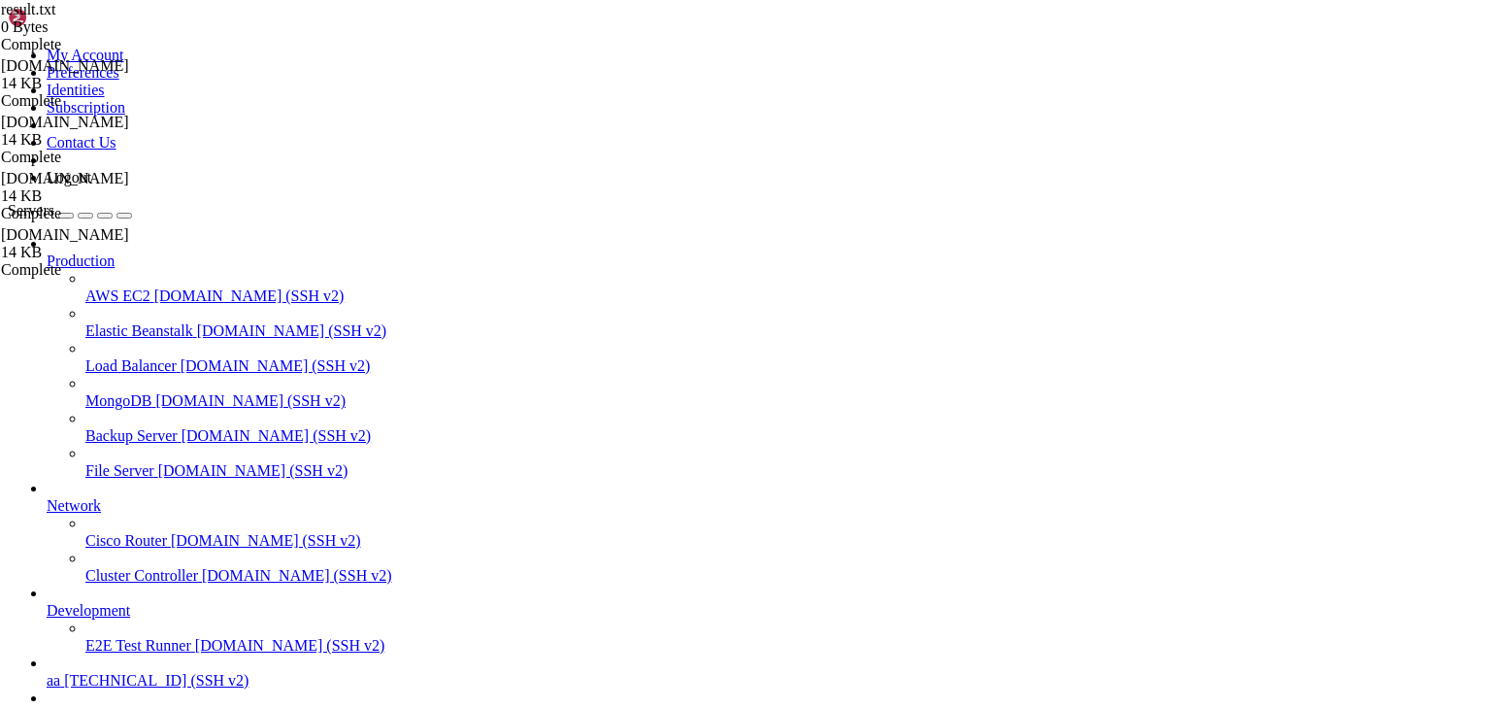
scroll to position [52, 0]
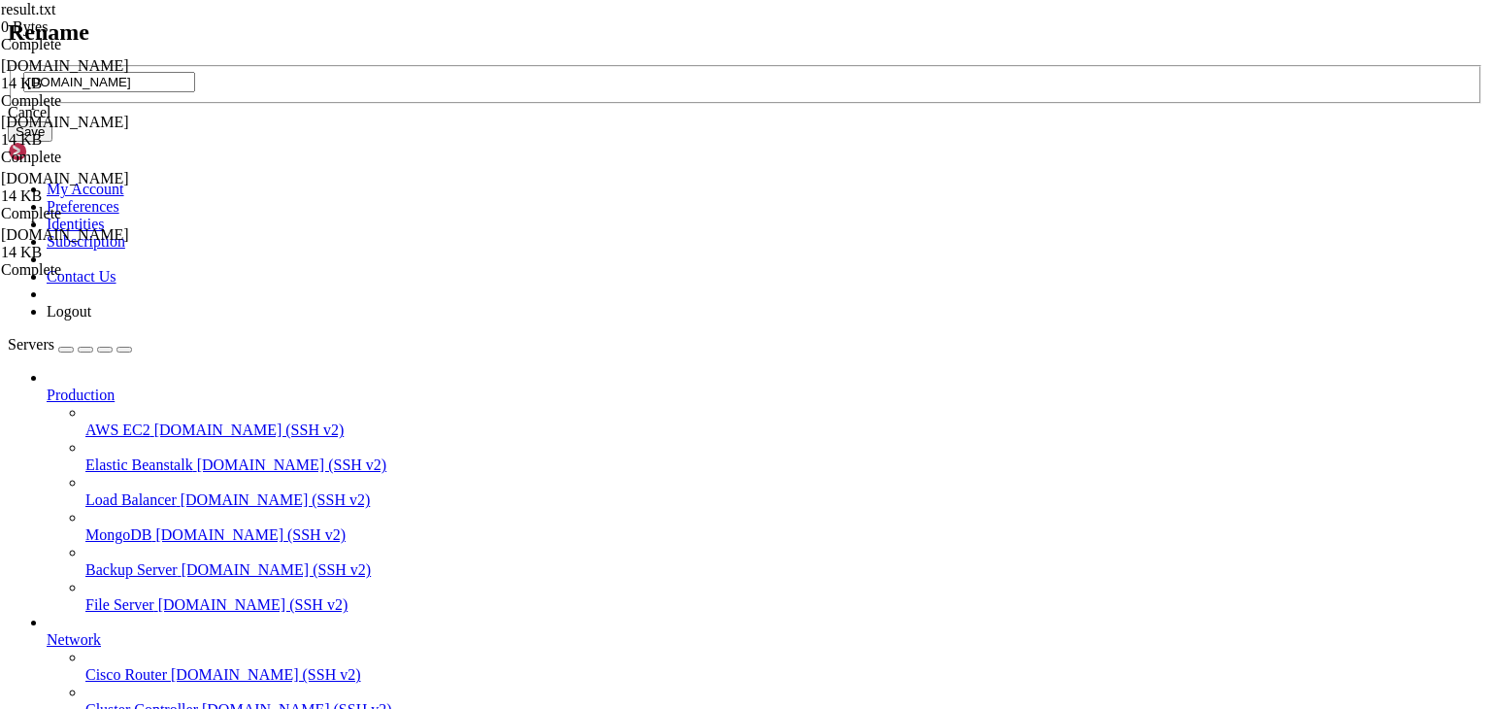
type input "]"
type input "pass.txt"
click at [52, 142] on button "Save" at bounding box center [30, 131] width 45 height 20
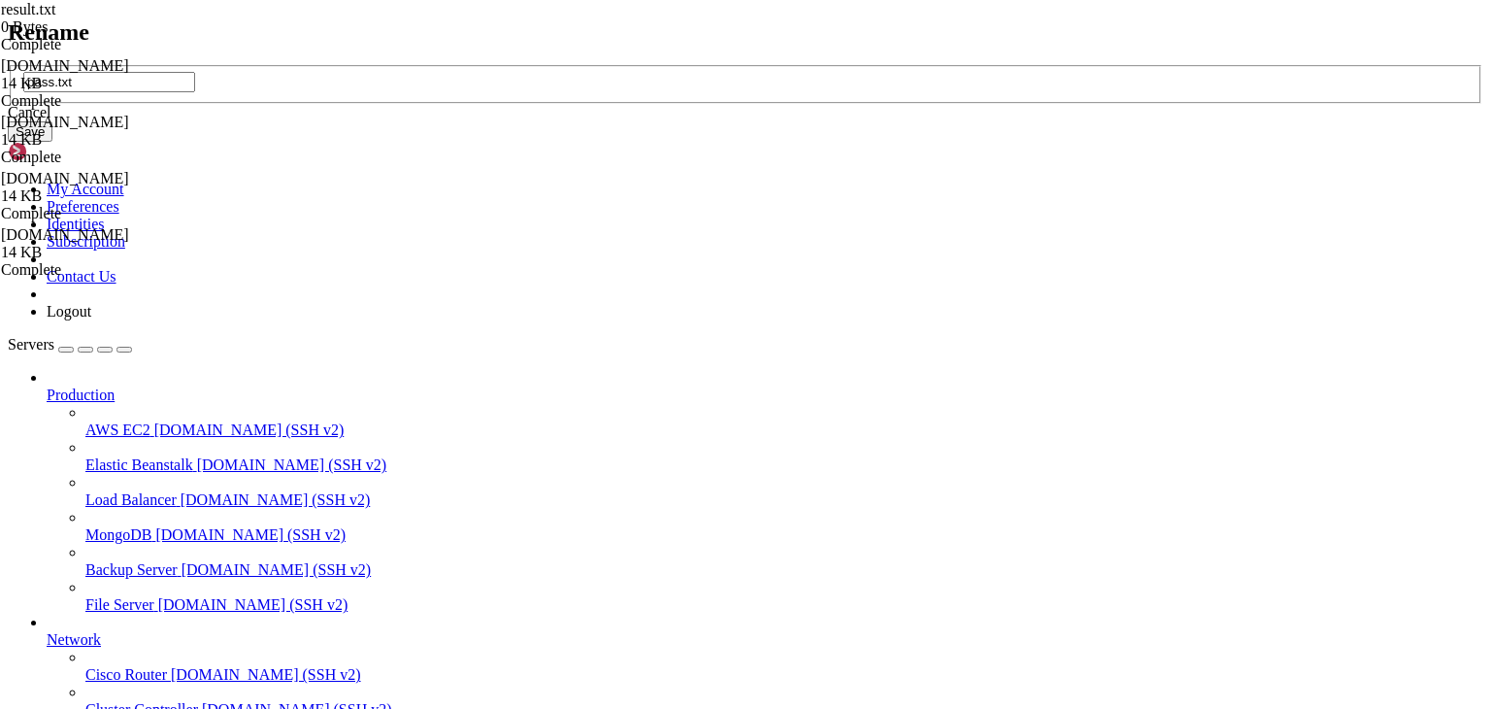
type input "pass.txt"
click at [52, 142] on button "Save" at bounding box center [30, 131] width 45 height 20
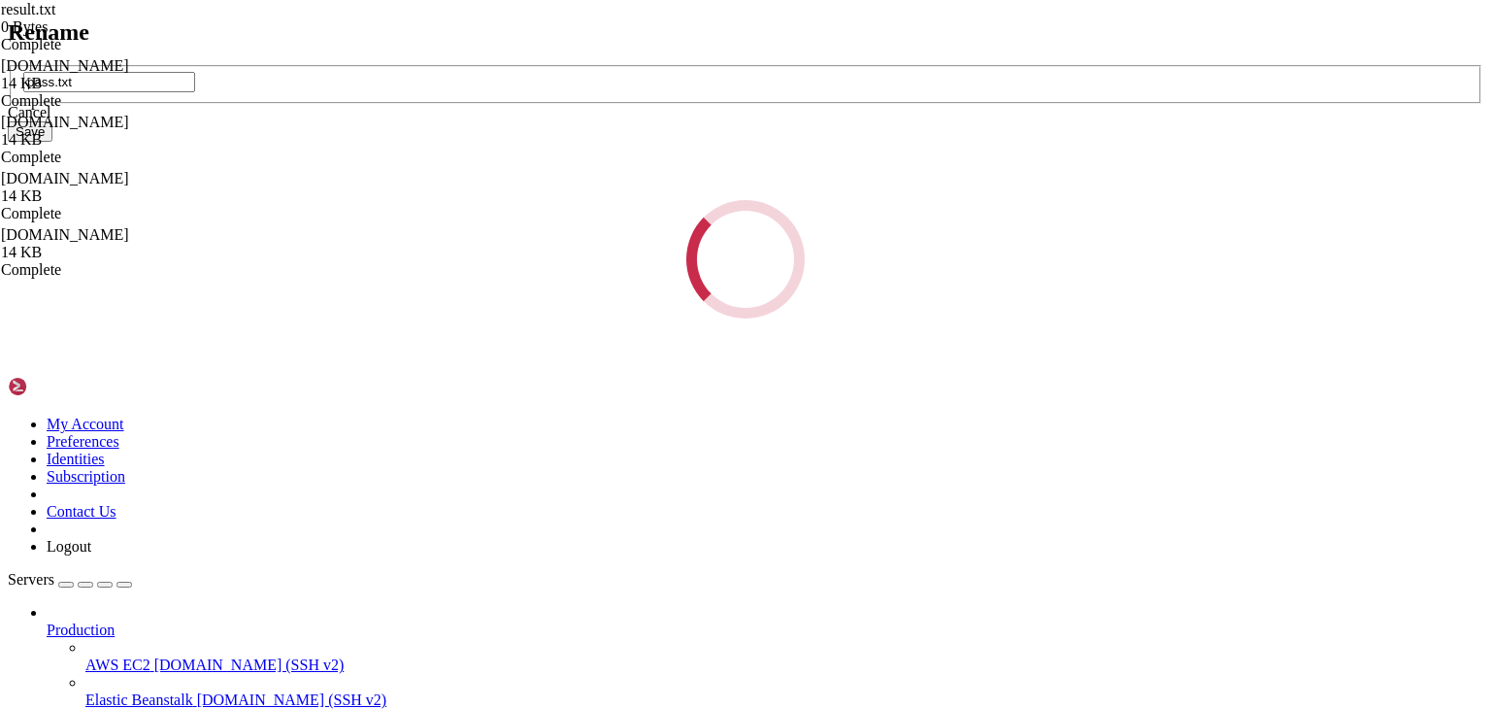
click at [973, 256] on div "Rename pass.txt Cancel Save Loading..." at bounding box center [746, 169] width 1476 height 300
click at [934, 277] on div "Loading..." at bounding box center [746, 259] width 1476 height 118
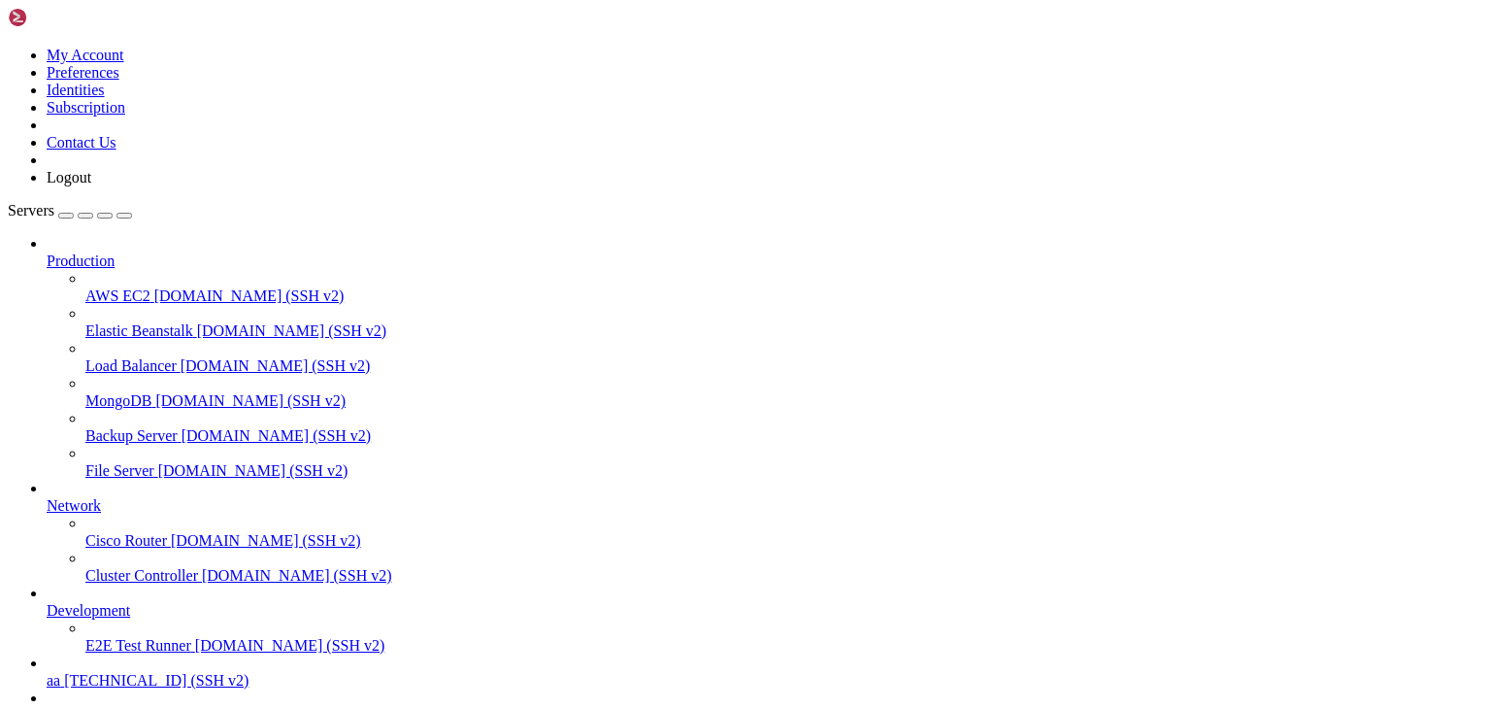
scroll to position [178, 0]
click at [55, 707] on link "ddd [TECHNICAL_ID] (SSH v2)" at bounding box center [765, 715] width 1437 height 17
